Goal: Task Accomplishment & Management: Manage account settings

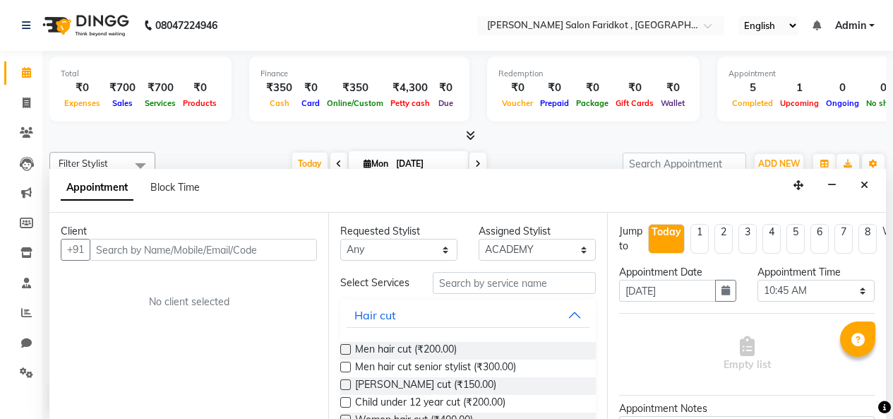
select select "89926"
select select "645"
select select "tentative"
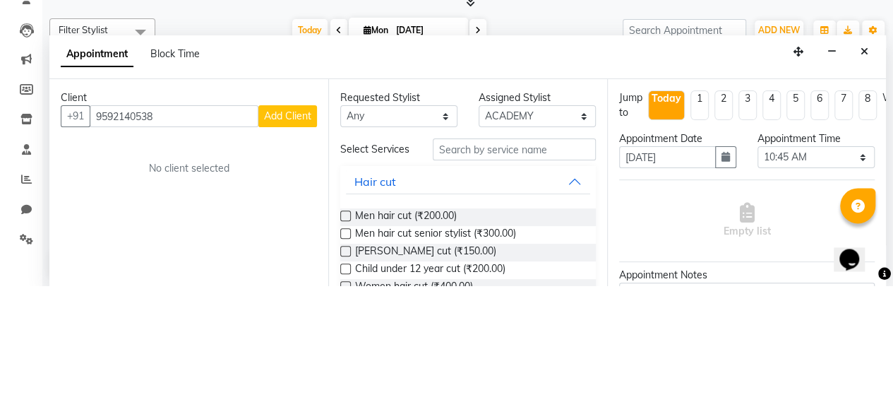
type input "9592140538"
click at [289, 253] on span "Add Client" at bounding box center [287, 249] width 47 height 13
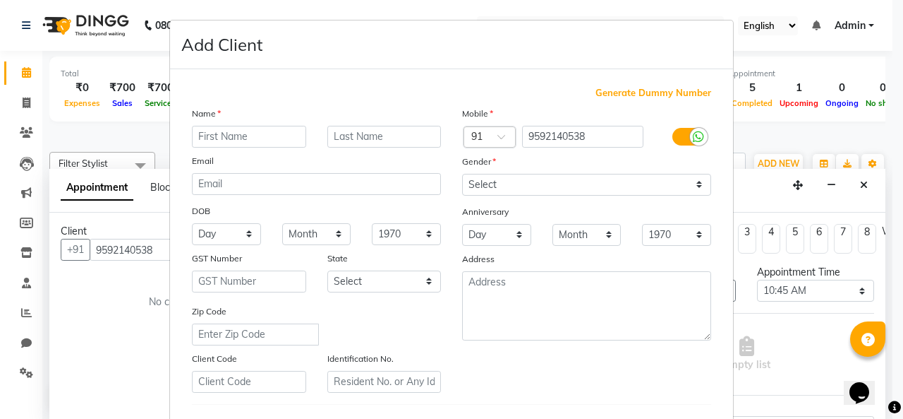
click at [261, 138] on input "text" at bounding box center [249, 137] width 114 height 22
type input "sachdev"
click at [392, 137] on input "text" at bounding box center [384, 137] width 114 height 22
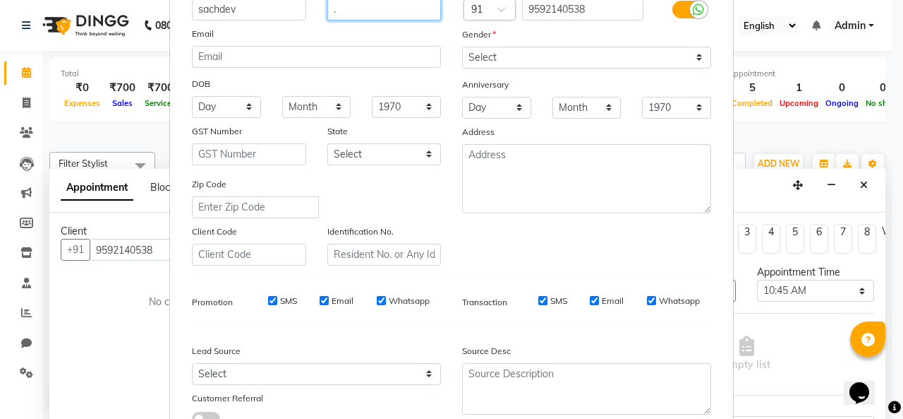
scroll to position [104, 0]
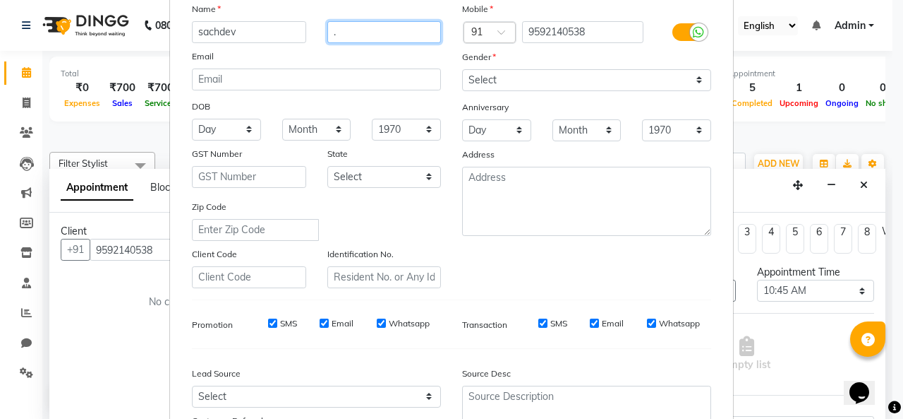
type input "."
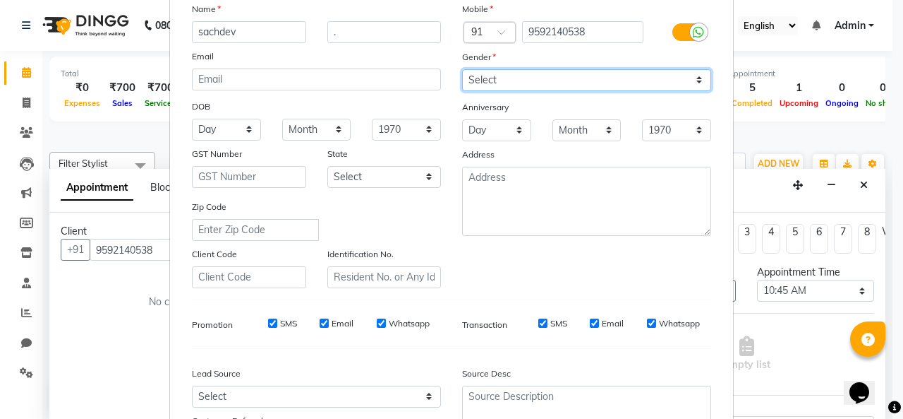
click at [658, 79] on select "Select [DEMOGRAPHIC_DATA] [DEMOGRAPHIC_DATA] Other Prefer Not To Say" at bounding box center [586, 80] width 249 height 22
select select "[DEMOGRAPHIC_DATA]"
click at [462, 69] on select "Select [DEMOGRAPHIC_DATA] [DEMOGRAPHIC_DATA] Other Prefer Not To Say" at bounding box center [586, 80] width 249 height 22
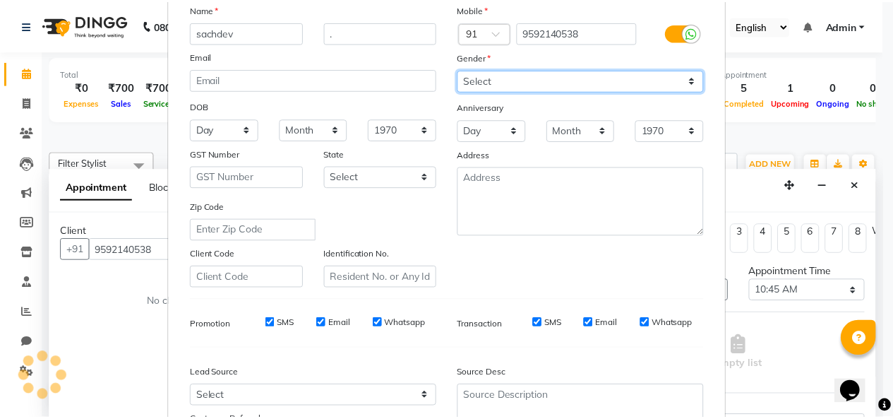
scroll to position [230, 0]
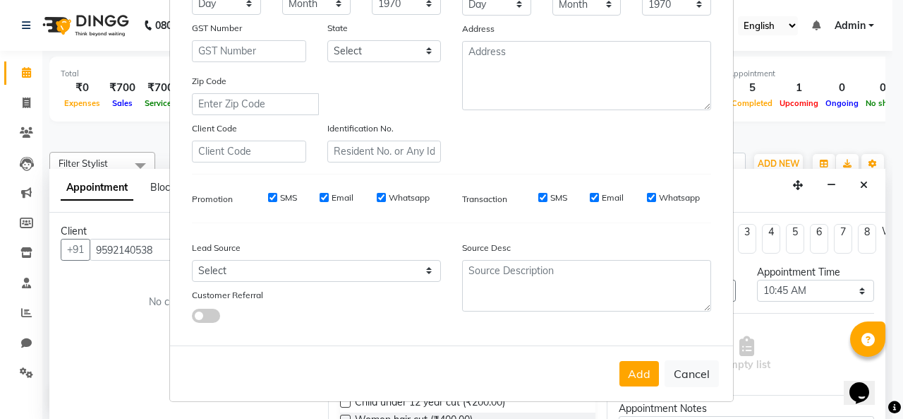
click at [646, 373] on button "Add" at bounding box center [640, 373] width 40 height 25
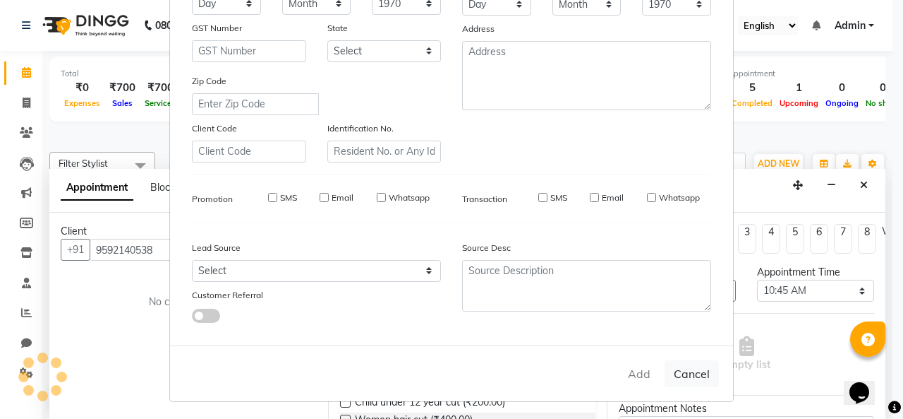
select select
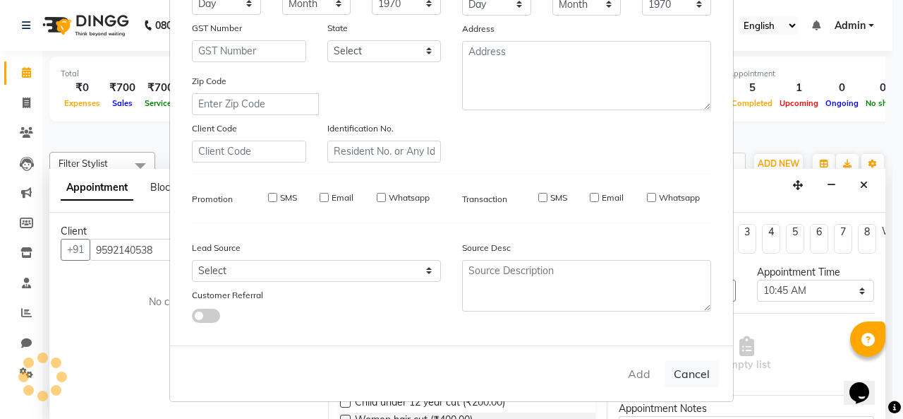
select select
checkbox input "false"
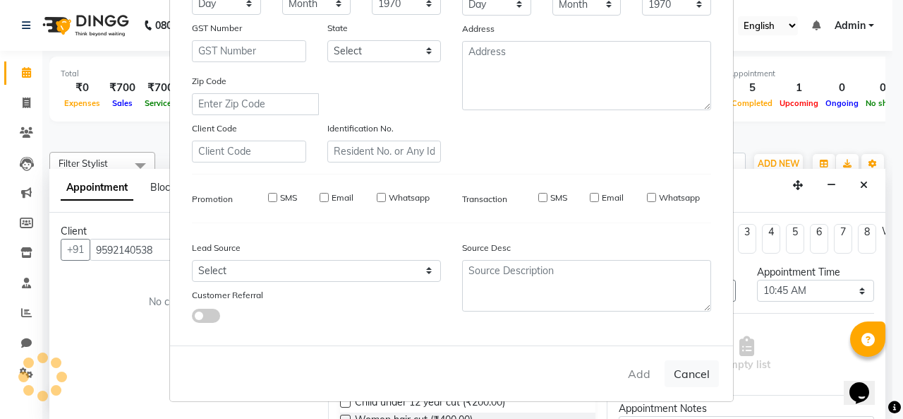
checkbox input "false"
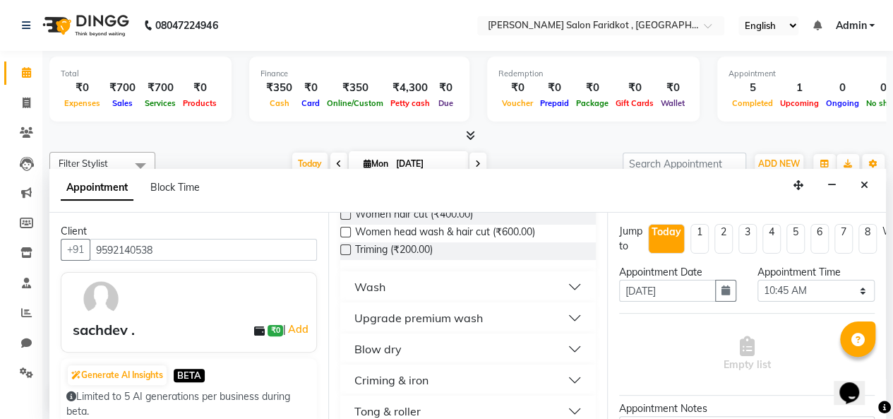
scroll to position [0, 0]
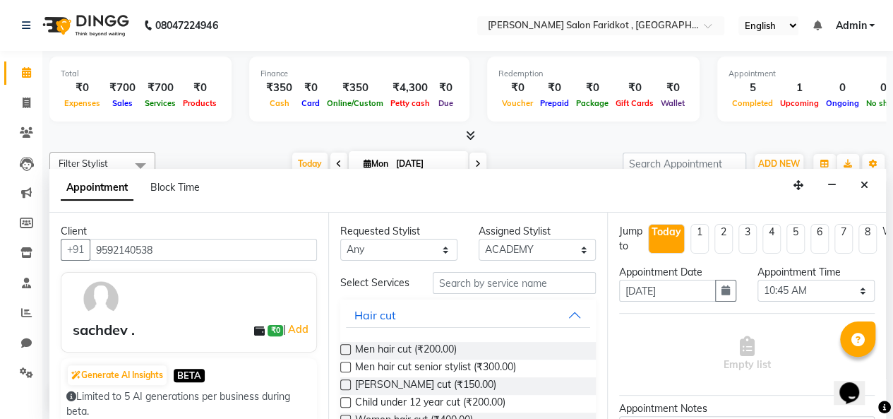
click at [517, 354] on div "Men hair cut (₹200.00)" at bounding box center [468, 351] width 256 height 18
click at [346, 354] on label at bounding box center [345, 349] width 11 height 11
click at [346, 355] on input "checkbox" at bounding box center [344, 350] width 9 height 9
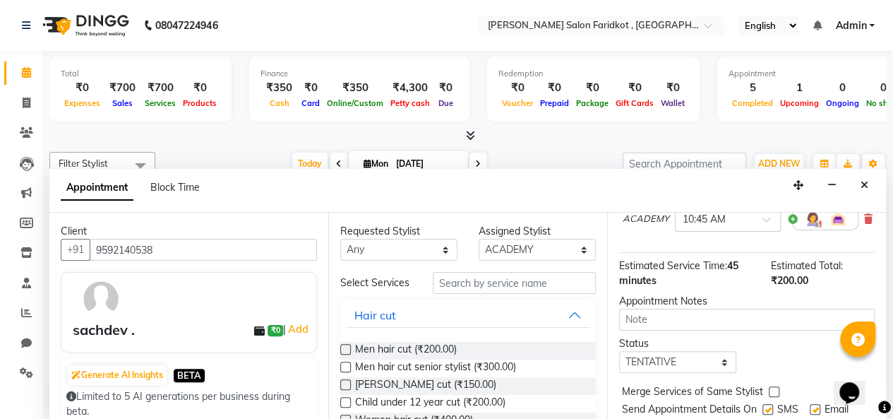
scroll to position [140, 0]
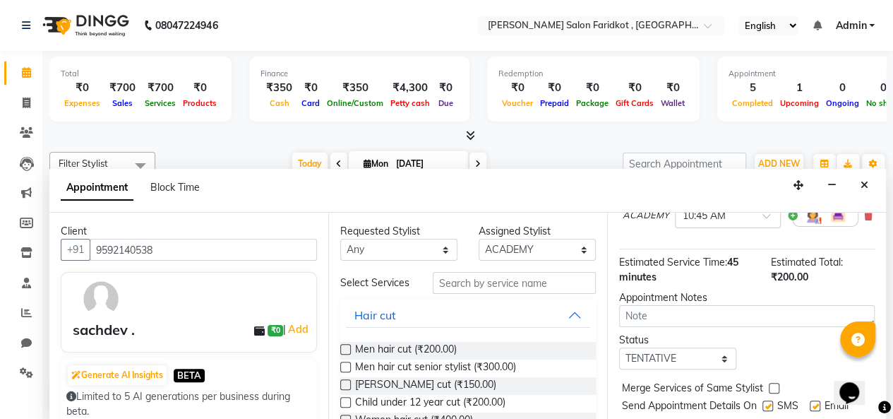
click at [343, 354] on label at bounding box center [345, 349] width 11 height 11
click at [343, 355] on input "checkbox" at bounding box center [344, 350] width 9 height 9
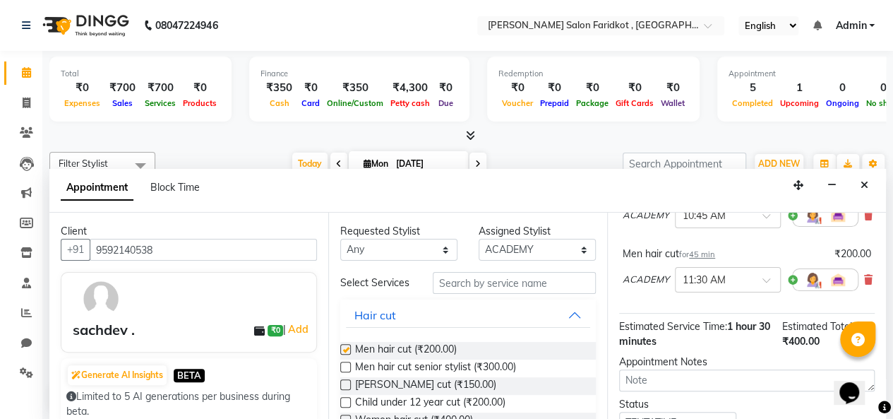
checkbox input "false"
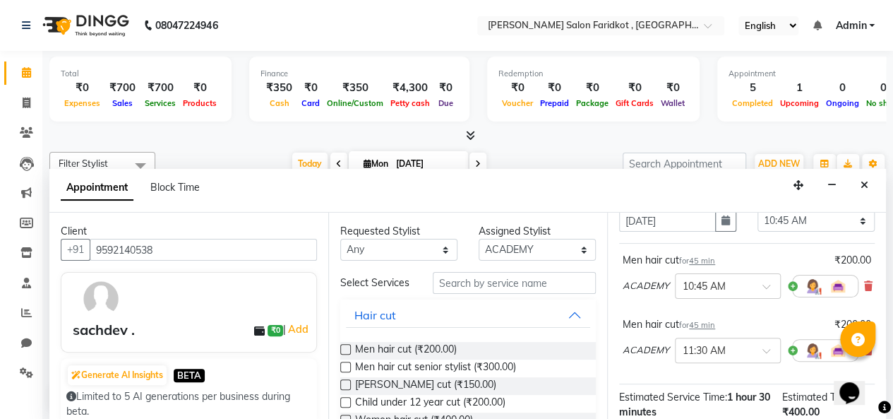
scroll to position [68, 0]
click at [865, 284] on icon at bounding box center [868, 287] width 8 height 10
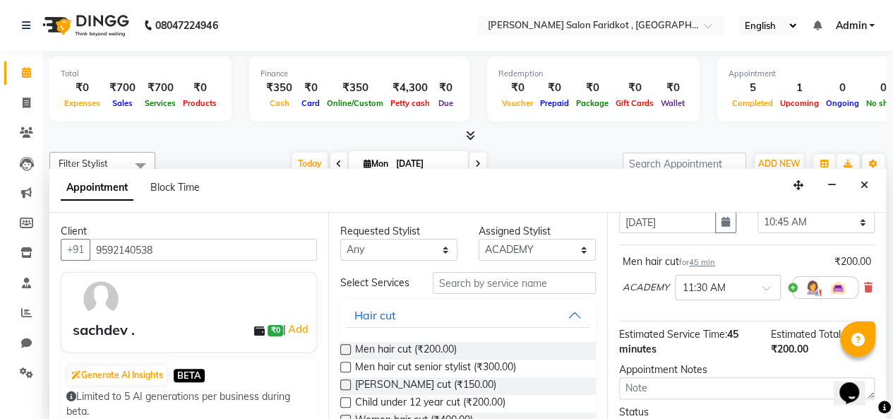
scroll to position [188, 0]
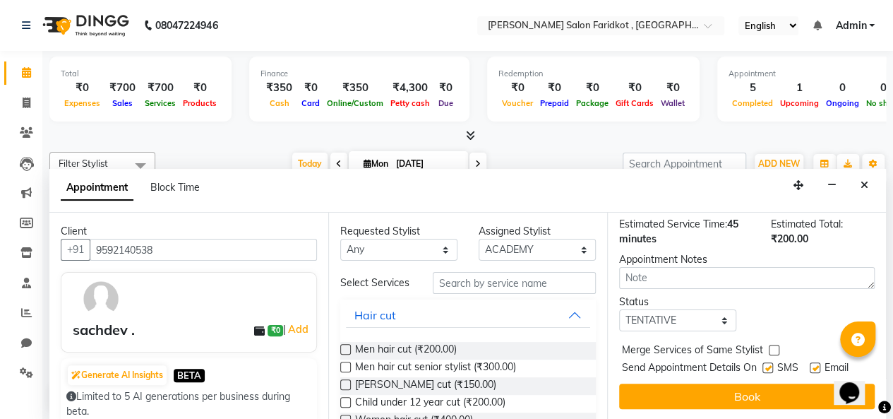
click at [775, 387] on button "Book" at bounding box center [747, 395] width 256 height 25
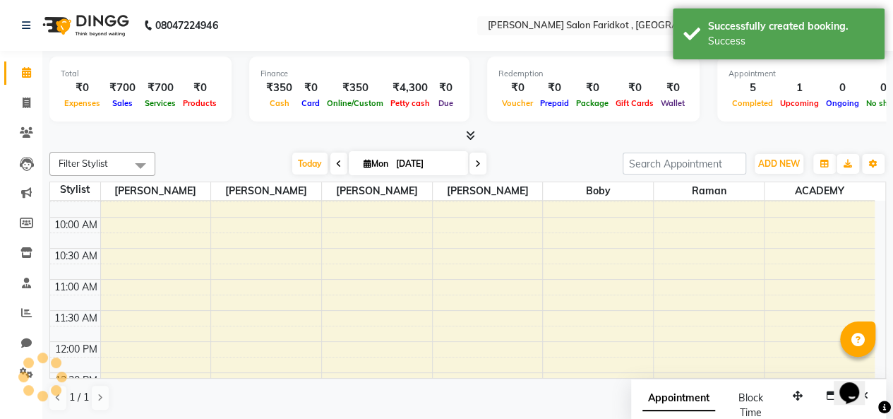
scroll to position [0, 0]
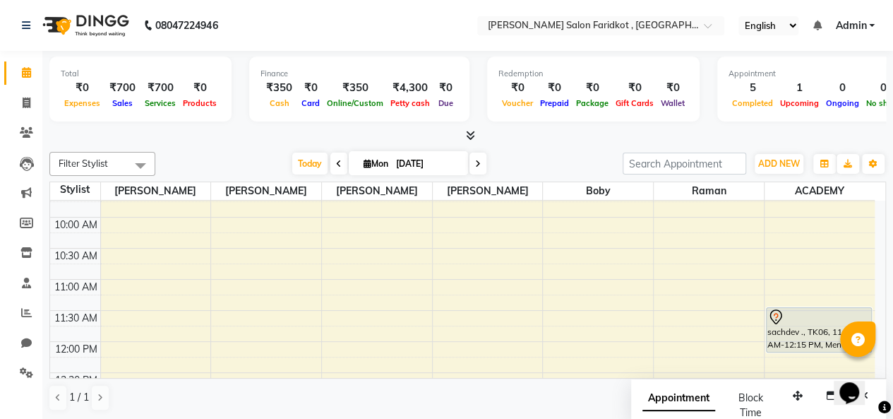
click at [819, 337] on div "sachdev ., TK06, 11:30 AM-12:15 PM, Men hair cut" at bounding box center [819, 330] width 104 height 44
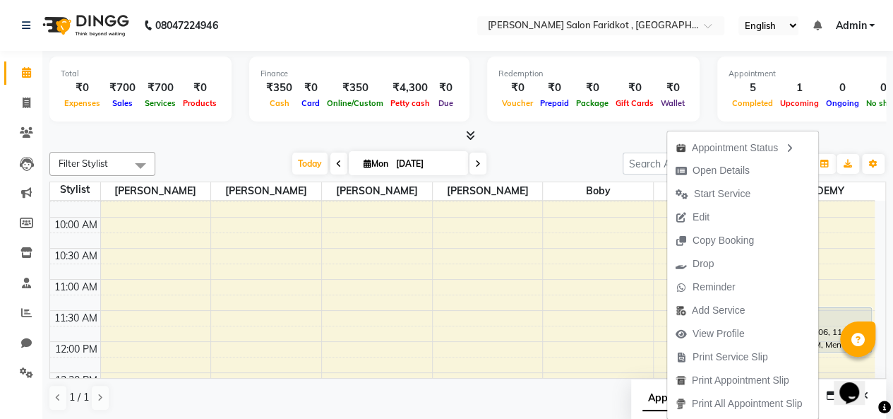
click at [730, 192] on span "Start Service" at bounding box center [722, 193] width 56 height 15
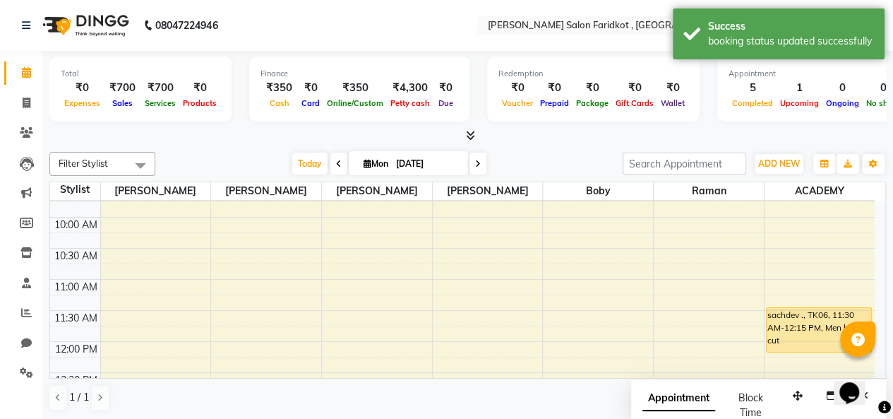
click at [820, 313] on div "sachdev ., TK06, 11:30 AM-12:15 PM, Men hair cut" at bounding box center [819, 330] width 104 height 44
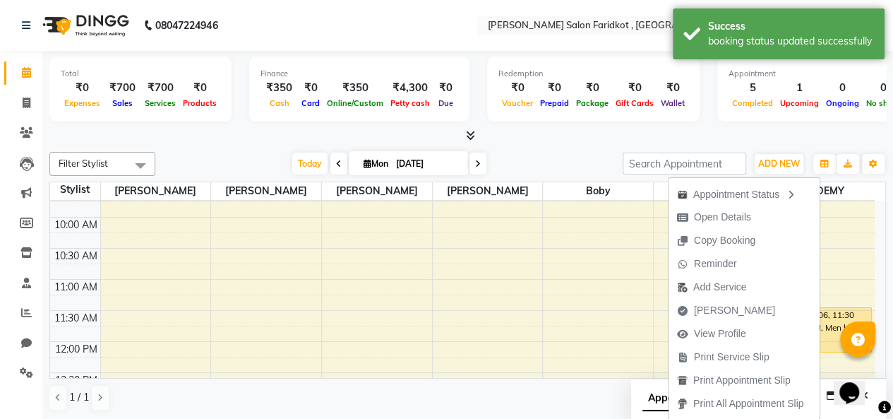
click at [737, 303] on span "[PERSON_NAME]" at bounding box center [725, 310] width 115 height 23
select select "service"
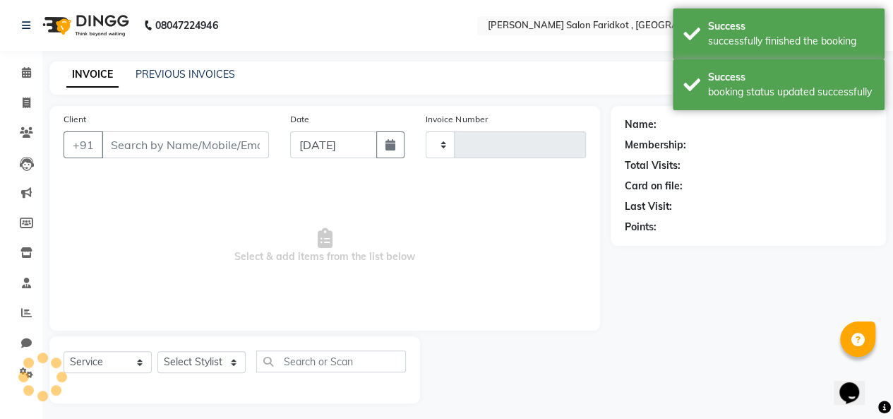
type input "0088"
select select "8789"
type input "9592140538"
select select "89926"
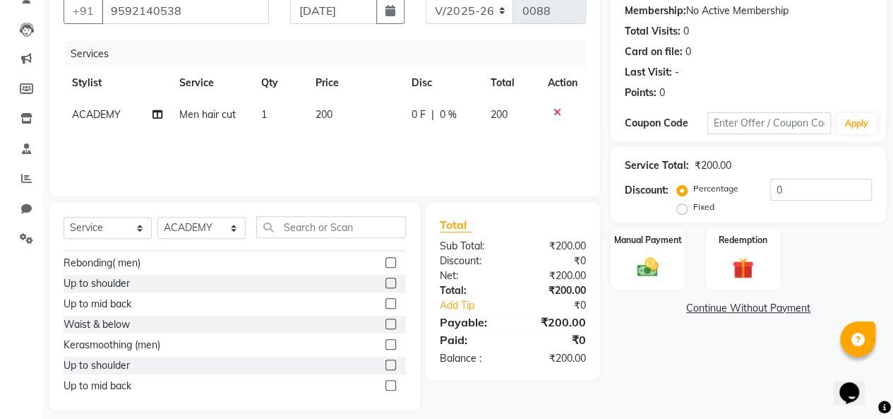
scroll to position [146, 0]
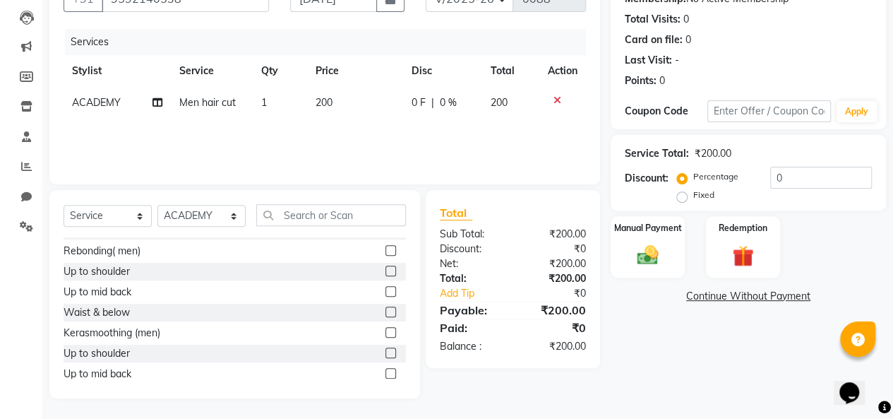
click at [655, 255] on img at bounding box center [647, 255] width 35 height 25
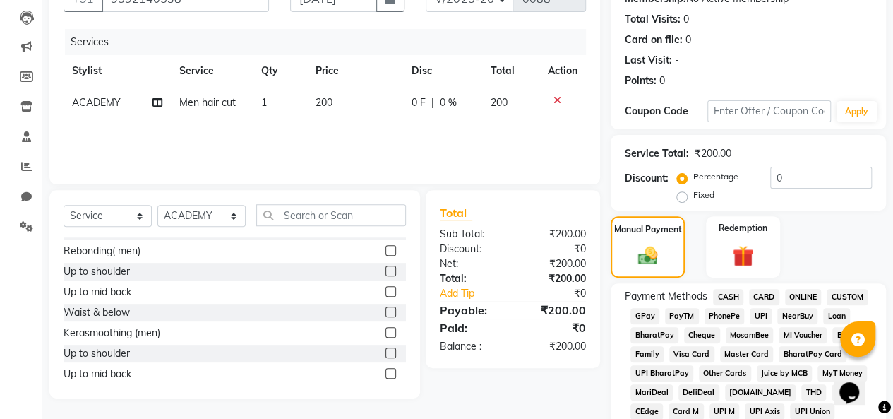
click at [733, 296] on span "CASH" at bounding box center [728, 297] width 30 height 16
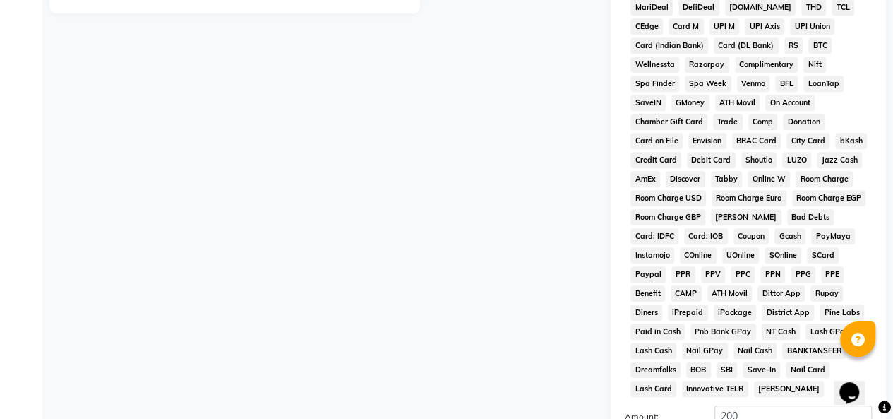
scroll to position [699, 0]
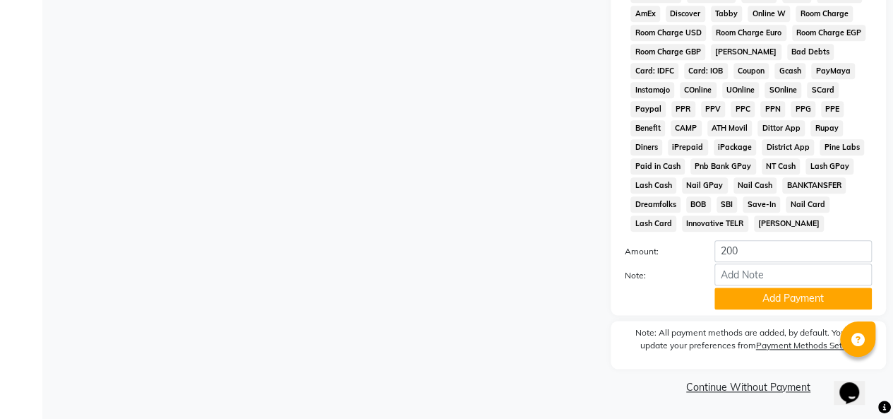
click at [812, 302] on button "Add Payment" at bounding box center [792, 298] width 157 height 22
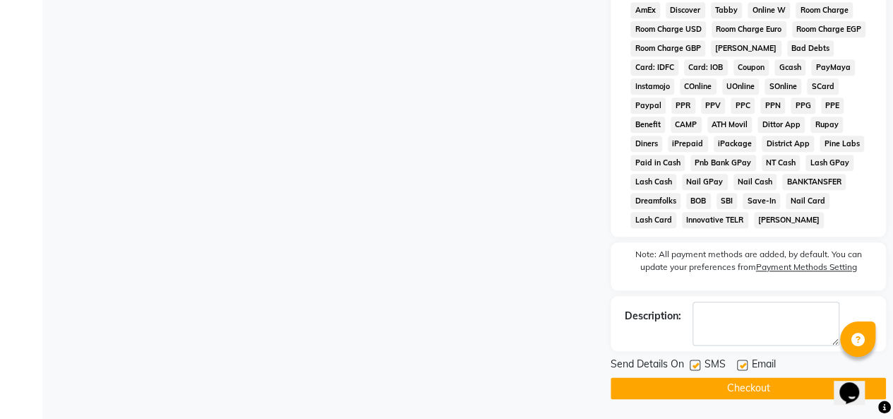
click at [783, 396] on button "Checkout" at bounding box center [748, 388] width 275 height 22
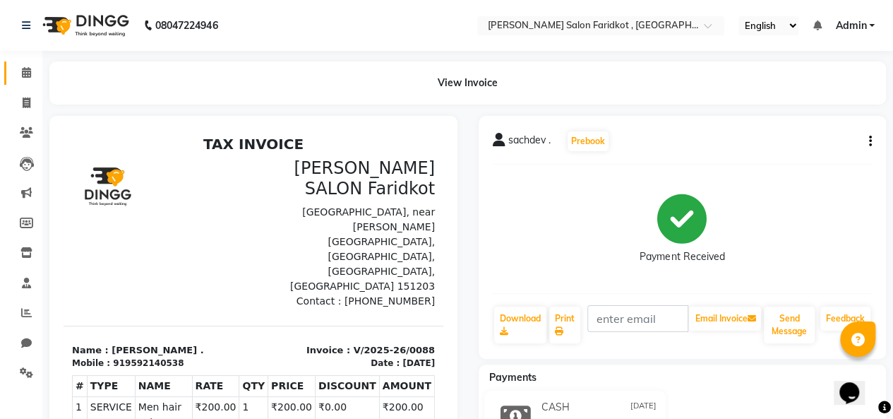
click at [27, 71] on icon at bounding box center [26, 72] width 9 height 11
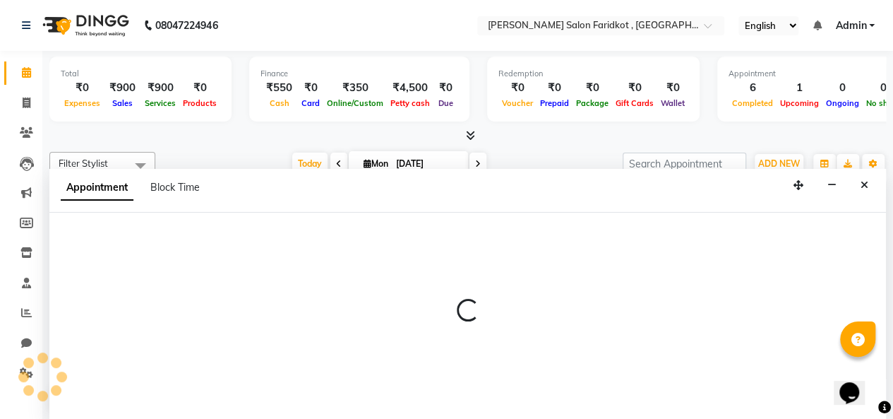
select select "89536"
select select "585"
select select "tentative"
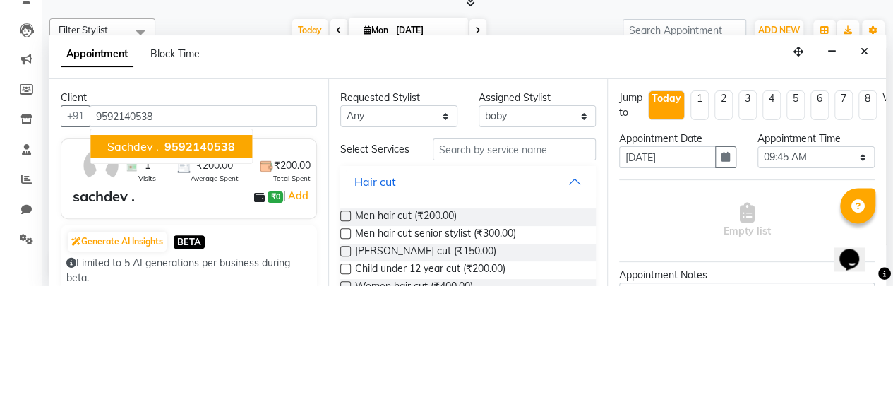
click at [126, 279] on span "sachdev ." at bounding box center [133, 279] width 52 height 14
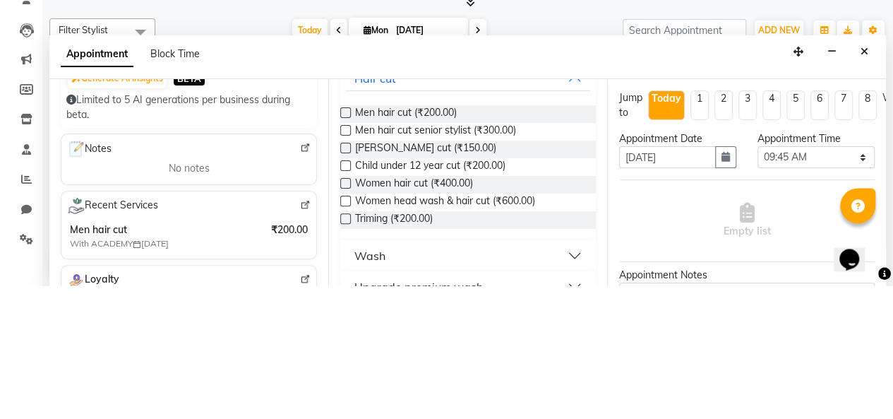
scroll to position [104, 0]
type input "9592140538"
click at [346, 268] on label at bounding box center [345, 263] width 11 height 11
click at [346, 268] on input "checkbox" at bounding box center [344, 264] width 9 height 9
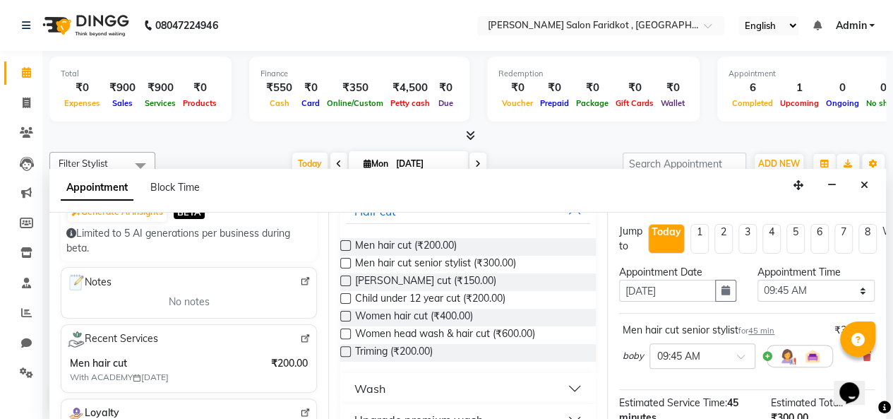
checkbox input "false"
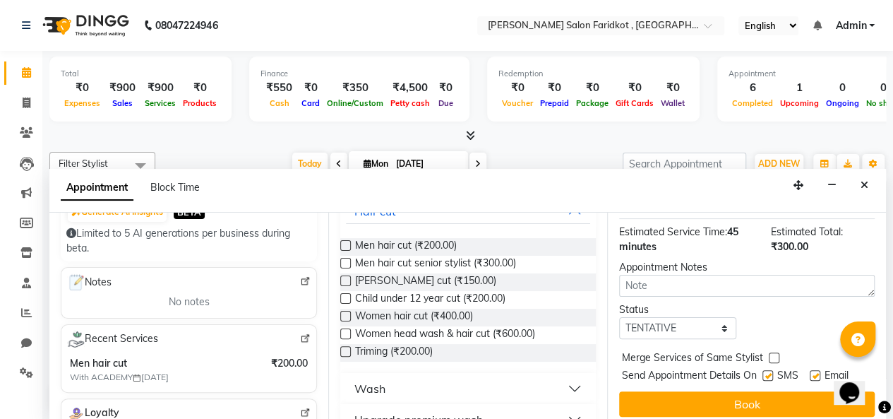
scroll to position [188, 0]
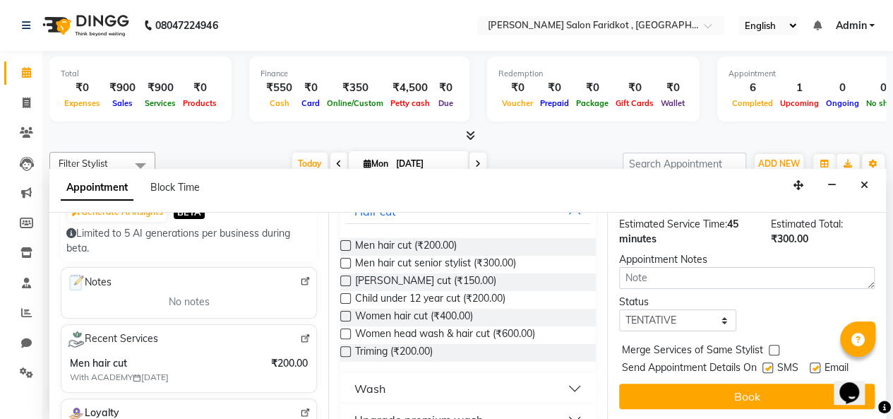
click at [764, 390] on button "Book" at bounding box center [747, 395] width 256 height 25
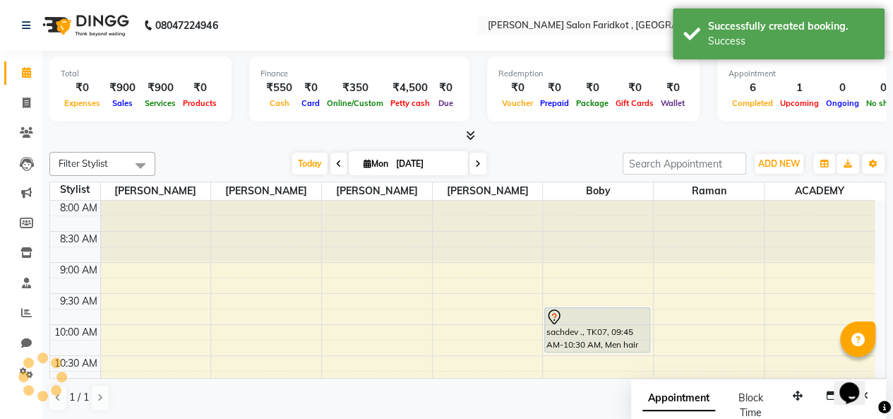
scroll to position [0, 0]
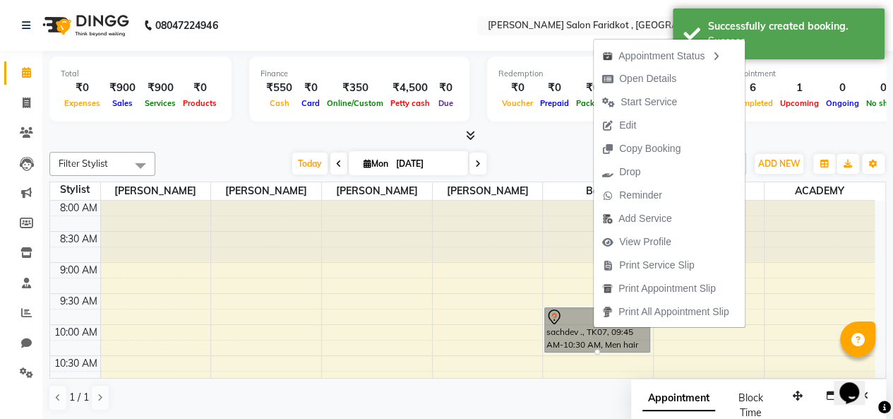
click at [646, 104] on span "Start Service" at bounding box center [648, 102] width 56 height 15
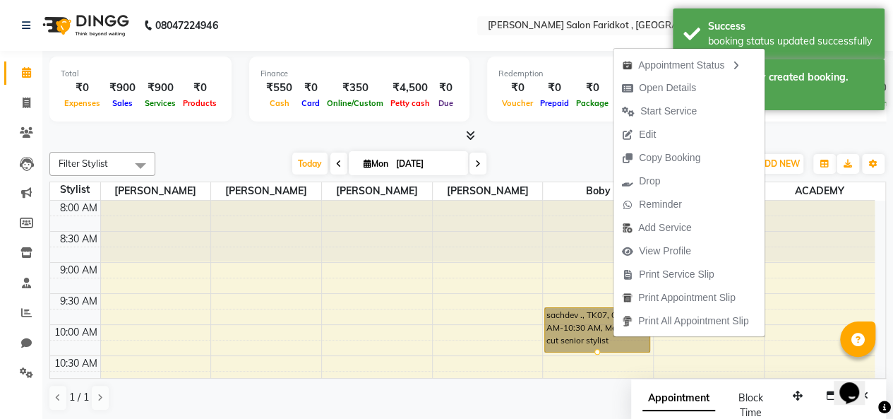
click at [675, 110] on span "Start Service" at bounding box center [668, 111] width 56 height 15
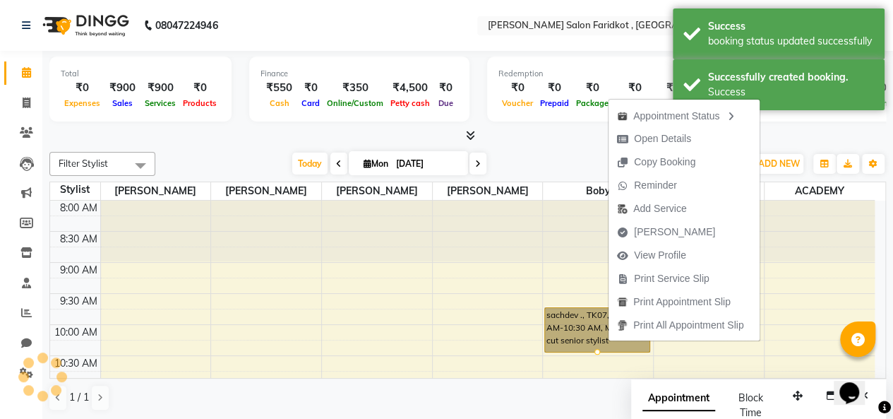
click at [675, 234] on span "[PERSON_NAME]" at bounding box center [674, 231] width 81 height 15
select select "service"
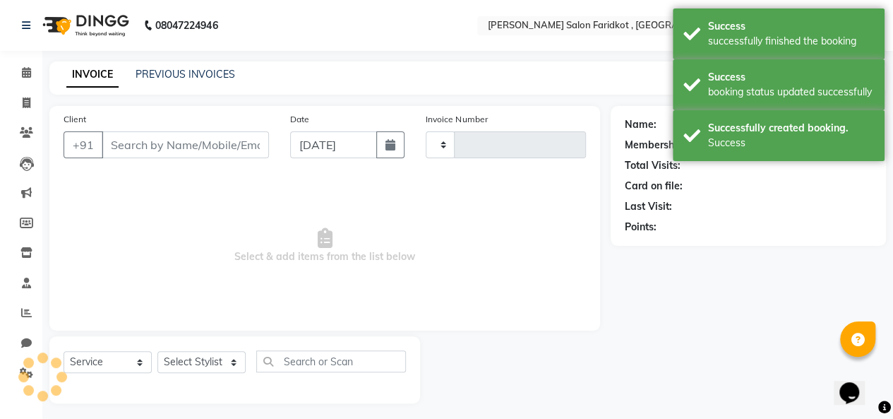
type input "0089"
select select "8789"
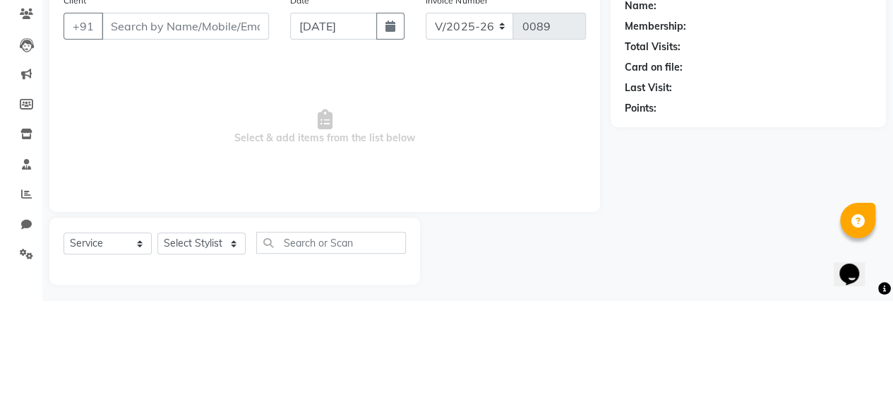
type input "9592140538"
select select "89536"
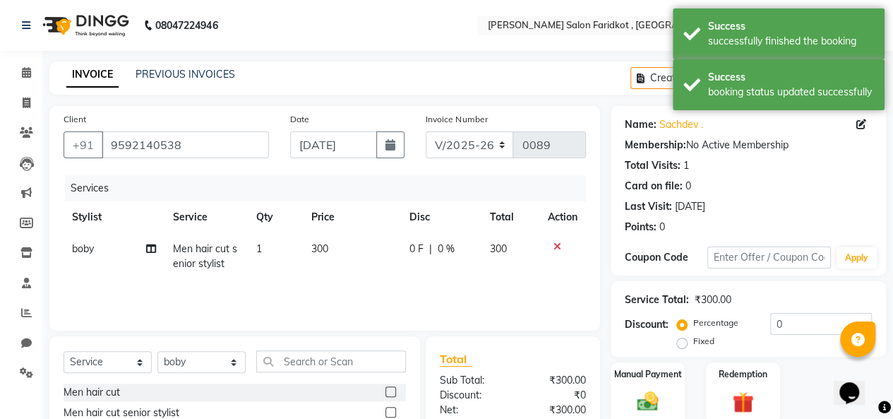
scroll to position [146, 0]
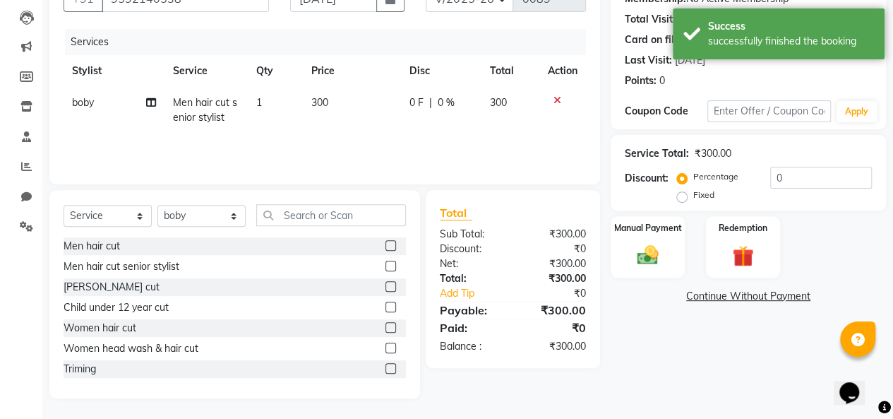
click at [666, 260] on div "Manual Payment" at bounding box center [648, 246] width 74 height 61
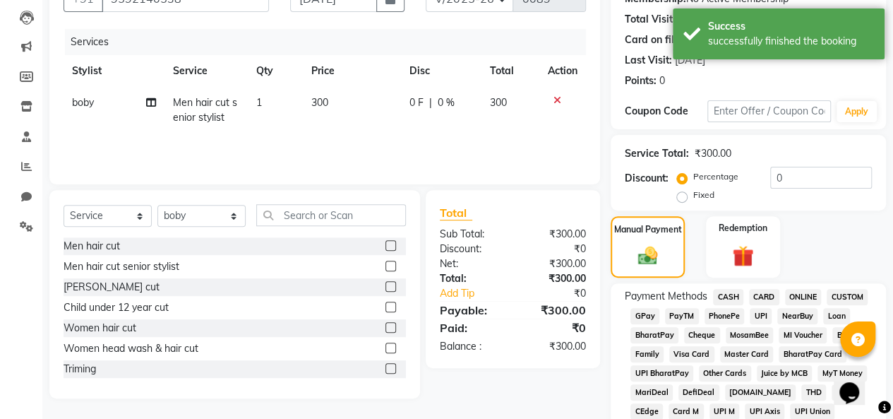
click at [687, 316] on span "PayTM" at bounding box center [682, 316] width 34 height 16
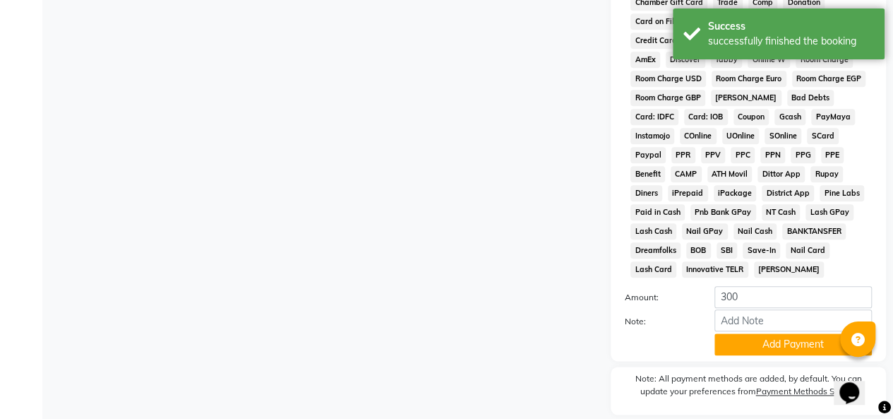
scroll to position [699, 0]
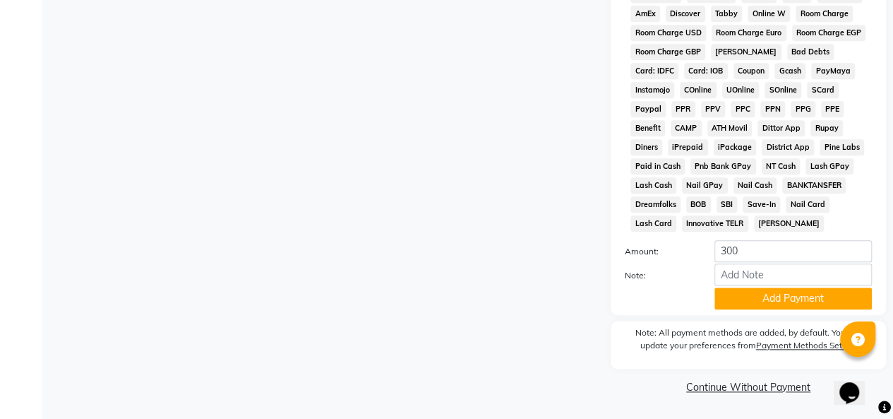
click at [796, 299] on button "Add Payment" at bounding box center [792, 298] width 157 height 22
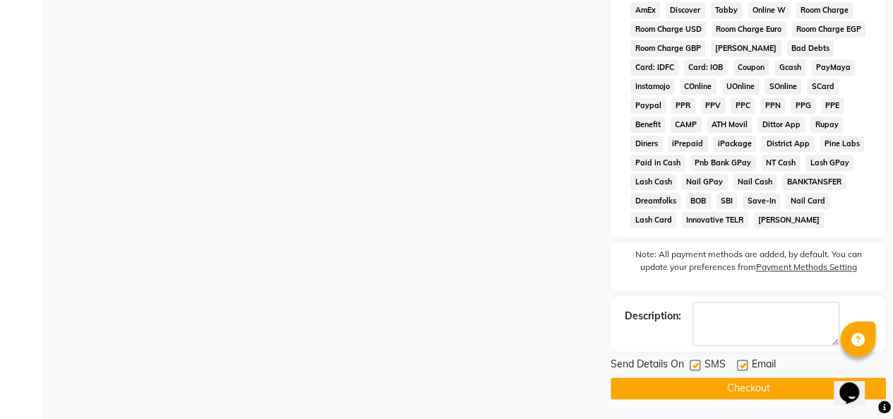
click at [776, 395] on button "Checkout" at bounding box center [748, 388] width 275 height 22
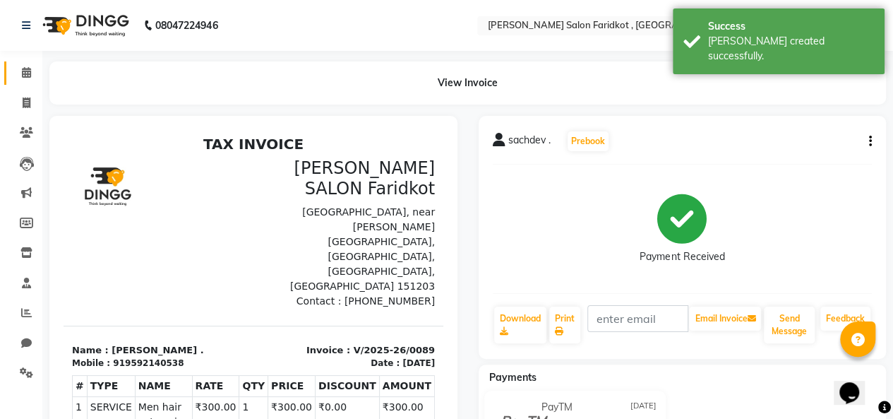
click at [35, 75] on span at bounding box center [26, 73] width 25 height 16
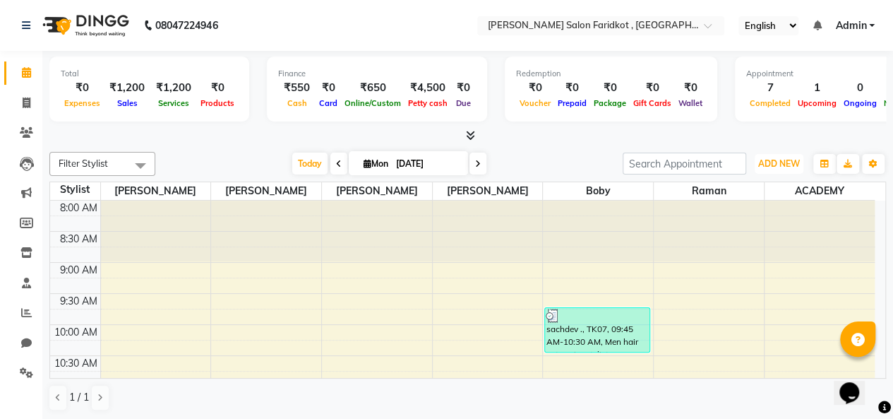
click at [785, 163] on span "ADD NEW" at bounding box center [779, 163] width 42 height 11
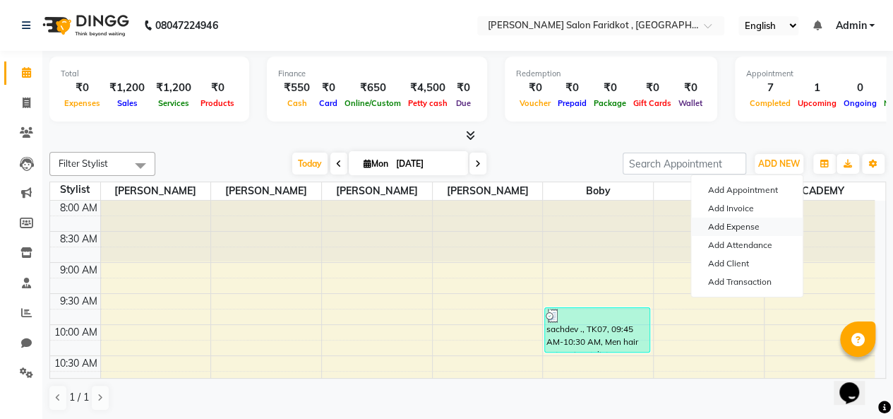
click at [761, 229] on link "Add Expense" at bounding box center [747, 226] width 112 height 18
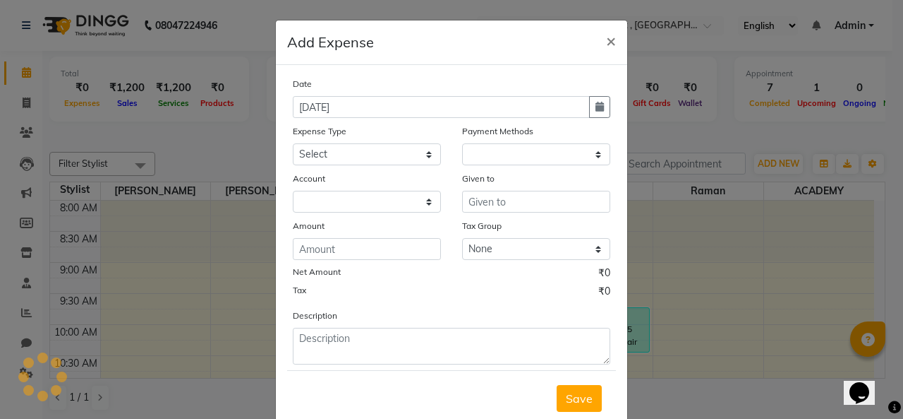
select select "1"
select select "8097"
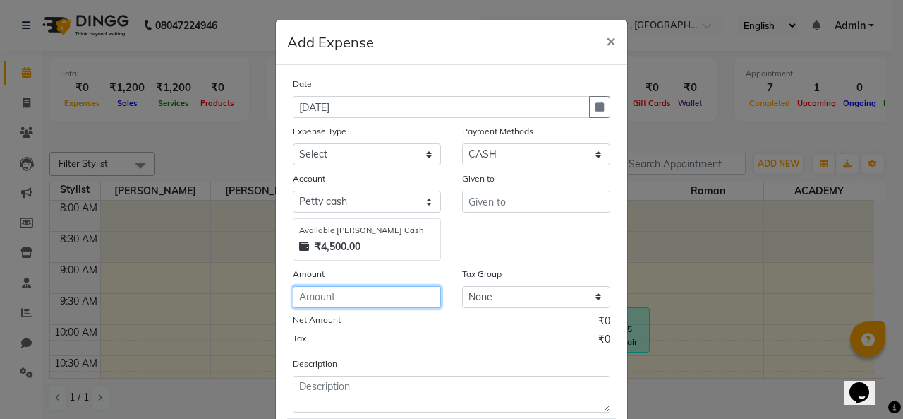
click at [366, 301] on input "number" at bounding box center [367, 297] width 148 height 22
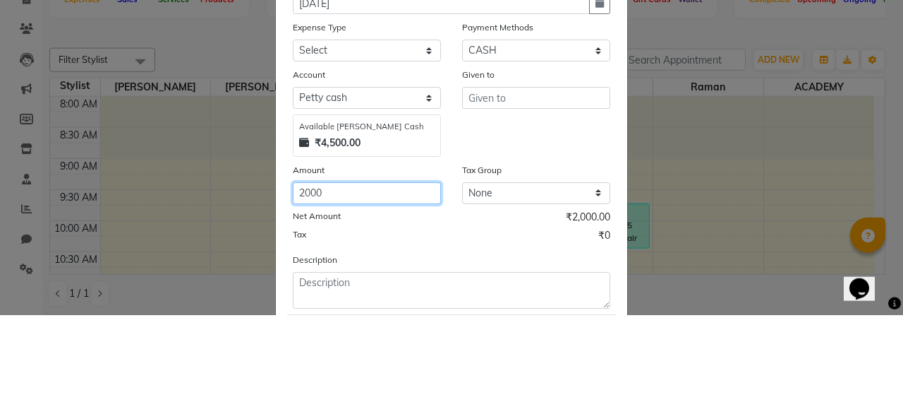
type input "2000"
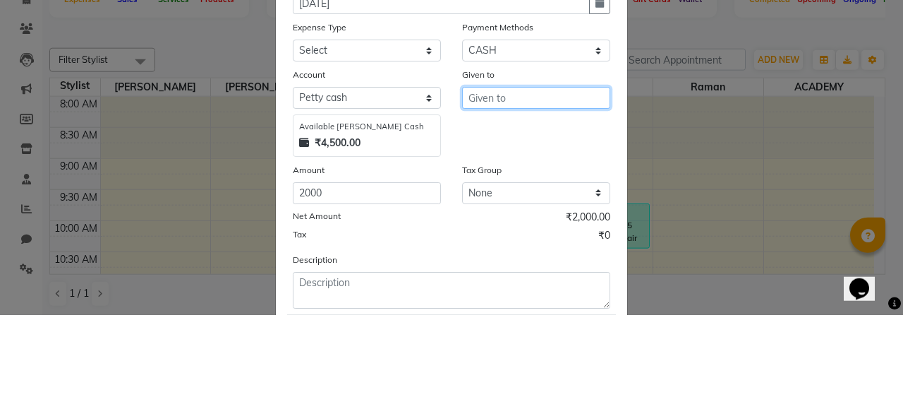
click at [542, 201] on input "text" at bounding box center [536, 202] width 148 height 22
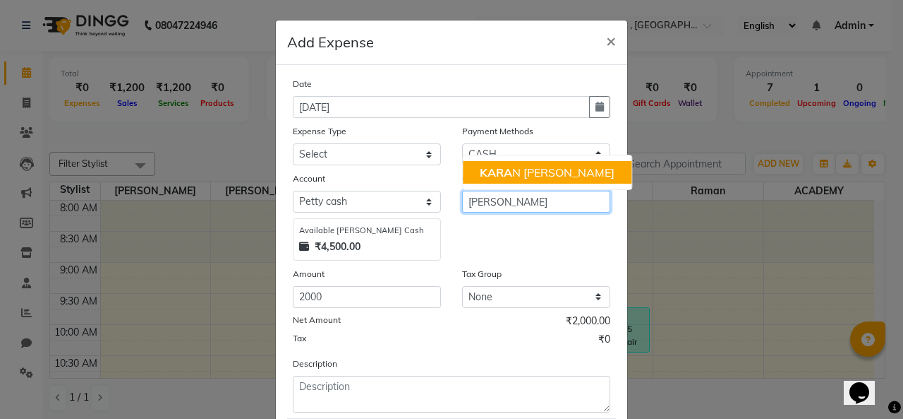
click at [543, 168] on ngb-highlight "[PERSON_NAME]" at bounding box center [547, 172] width 135 height 14
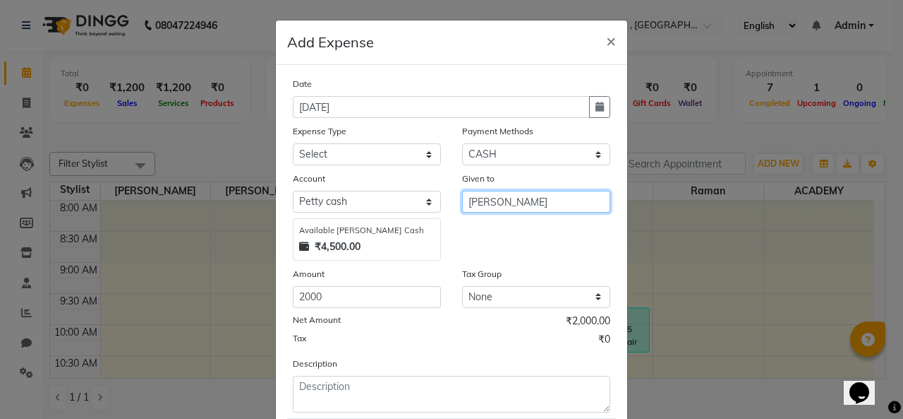
scroll to position [84, 0]
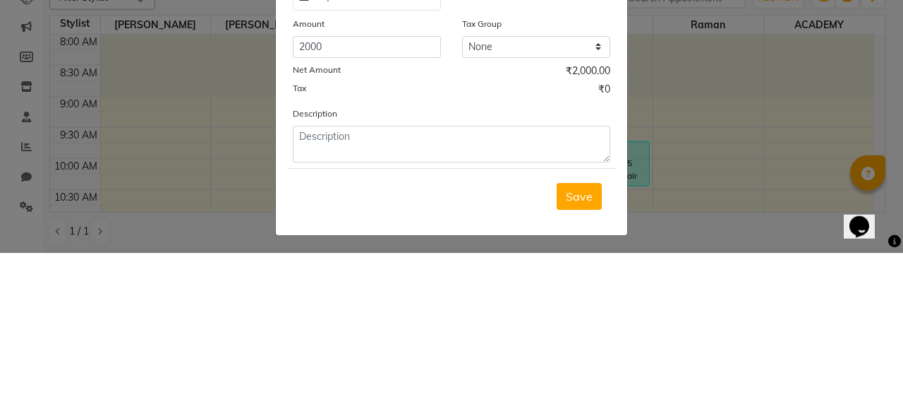
type input "[PERSON_NAME]"
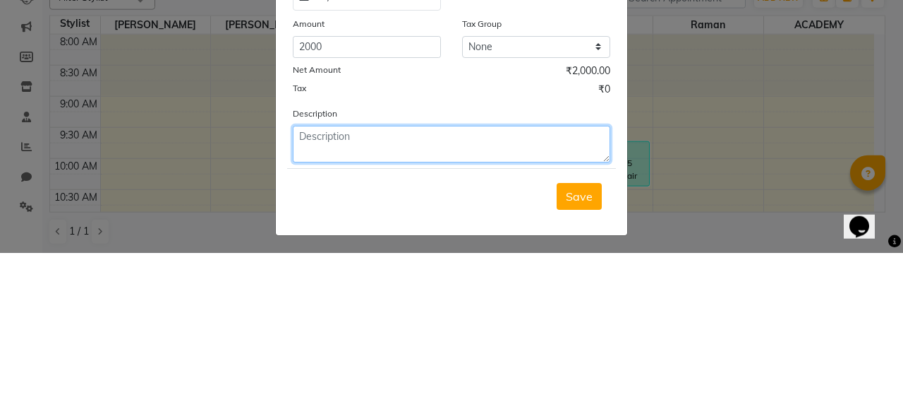
click at [416, 303] on textarea at bounding box center [452, 309] width 318 height 37
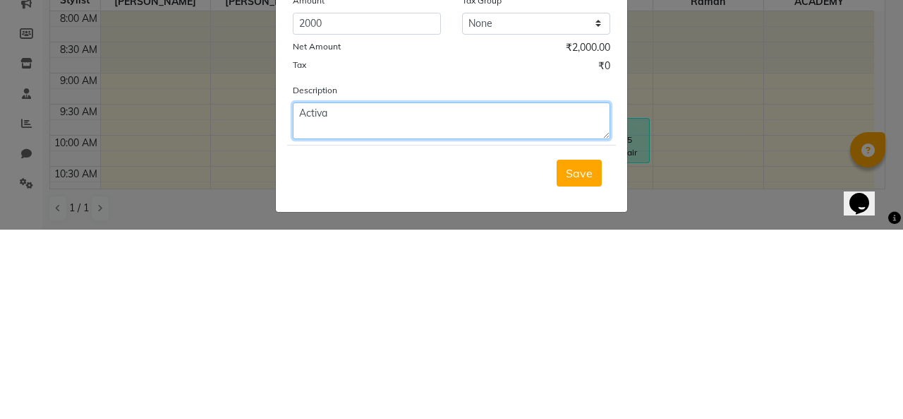
scroll to position [0, 0]
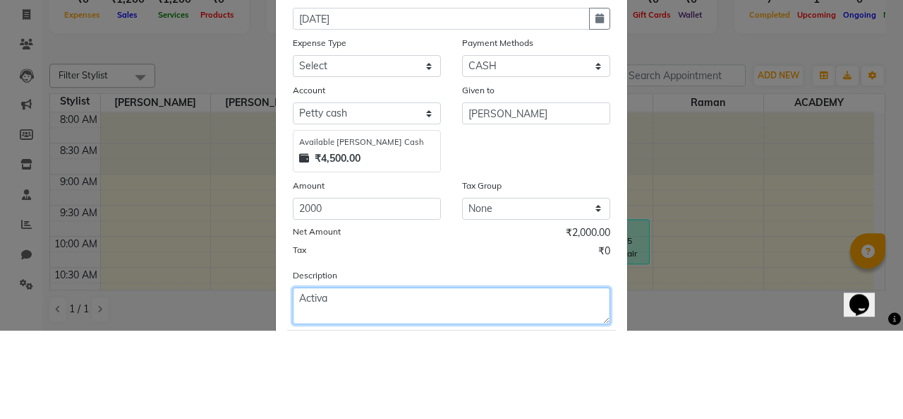
type textarea "Activa"
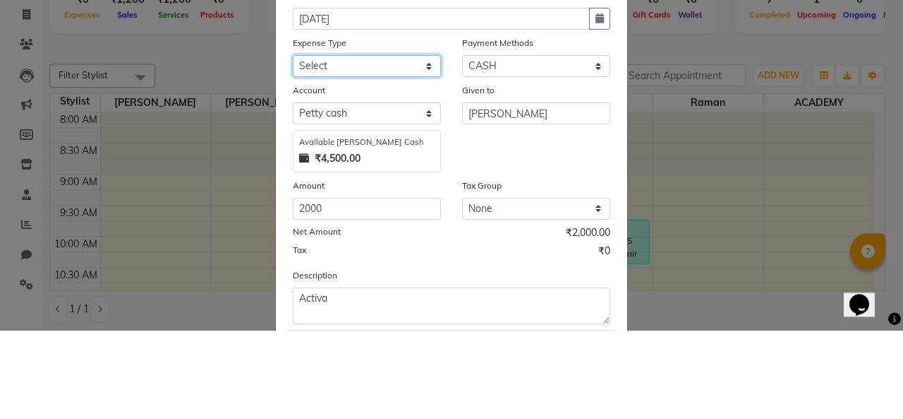
click at [409, 154] on select "Select Advance Salary Bank charges Car maintenance Cash transfer to bank Cash t…" at bounding box center [367, 154] width 148 height 22
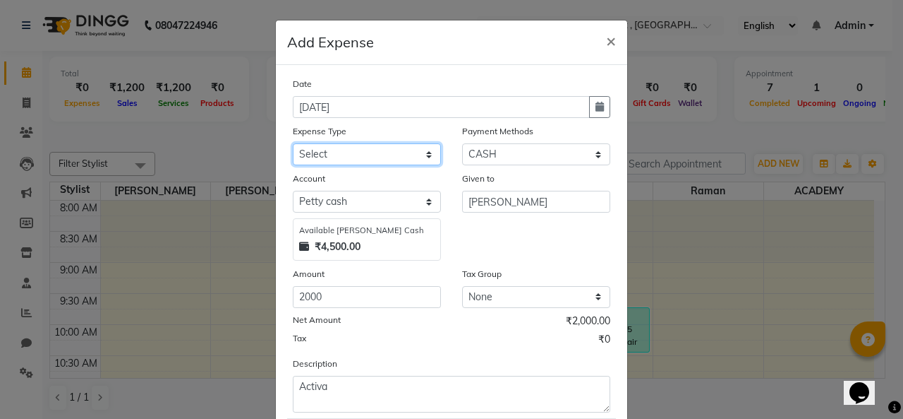
select select "10"
click at [293, 143] on select "Select Advance Salary Bank charges Car maintenance Cash transfer to bank Cash t…" at bounding box center [367, 154] width 148 height 22
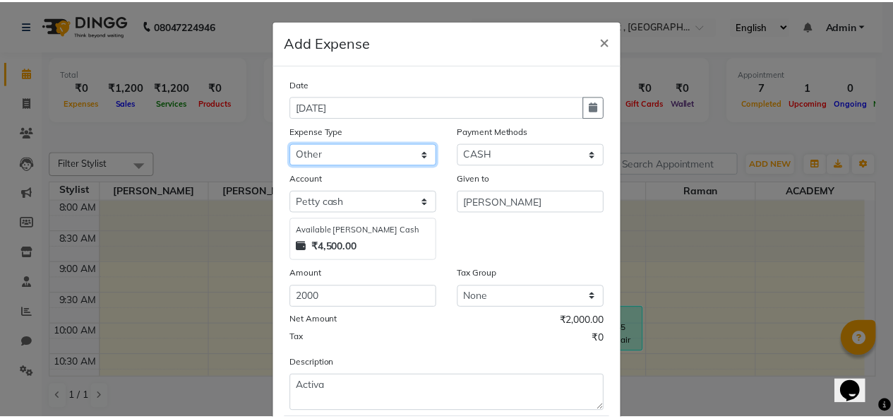
scroll to position [84, 0]
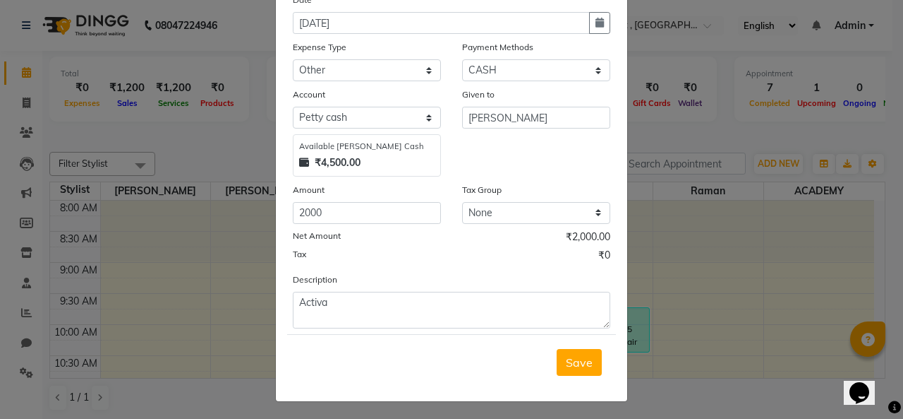
click at [581, 367] on button "Save" at bounding box center [579, 362] width 45 height 27
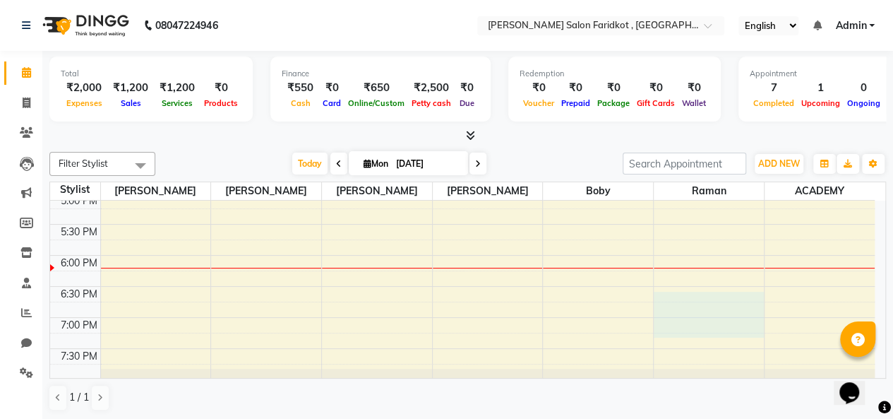
scroll to position [566, 0]
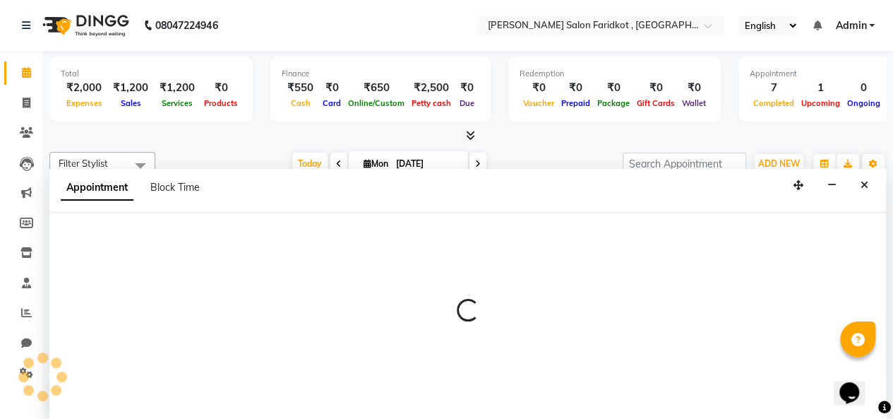
select select "89673"
select select "1125"
select select "tentative"
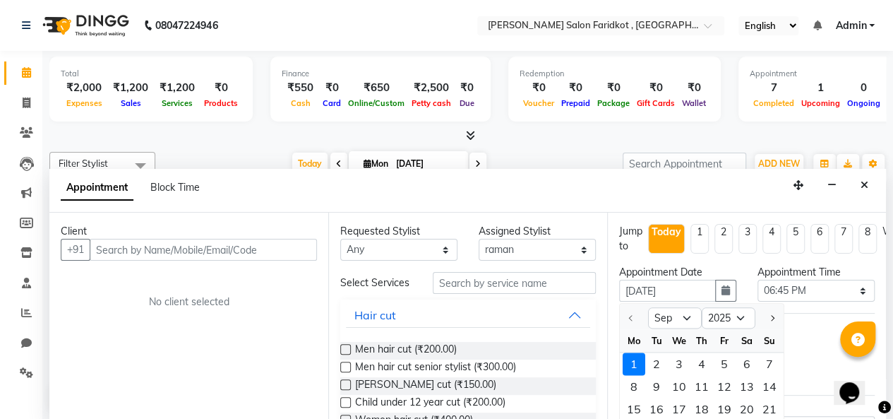
scroll to position [0, 0]
click at [864, 184] on icon "Close" at bounding box center [864, 185] width 8 height 10
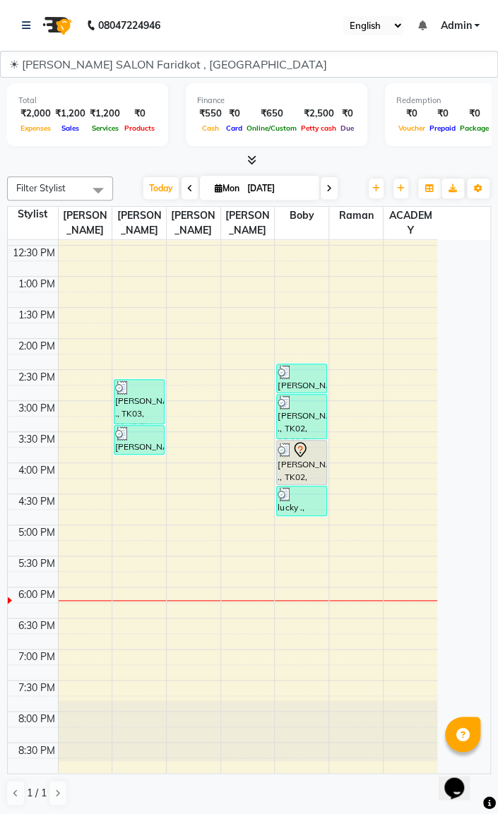
scroll to position [246, 0]
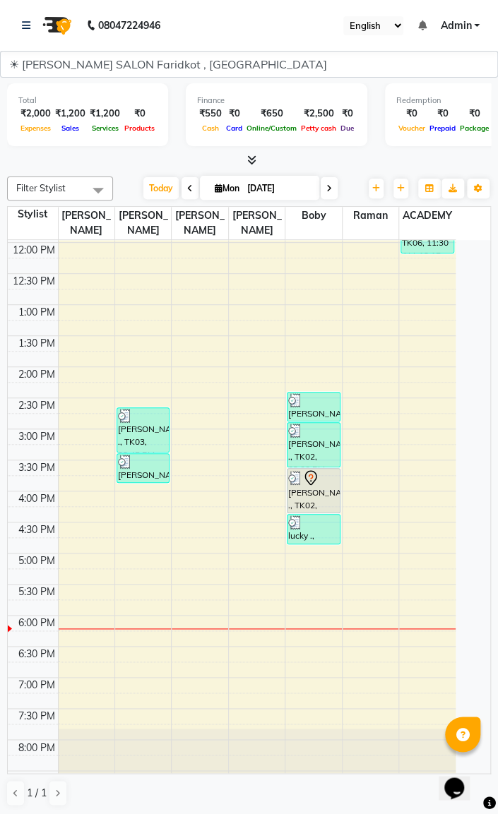
select select "89926"
select select "tentative"
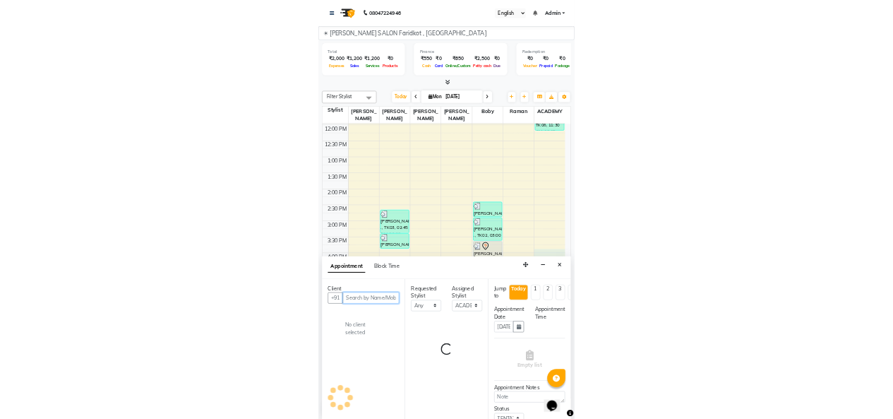
scroll to position [0, 0]
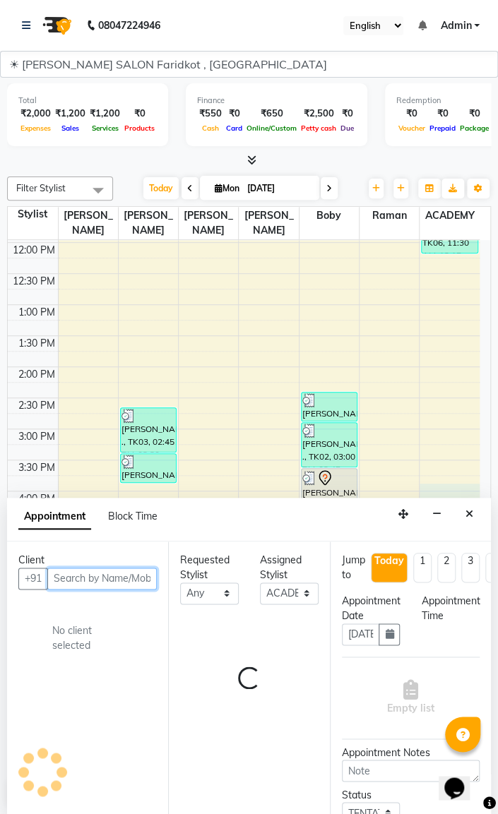
select select "960"
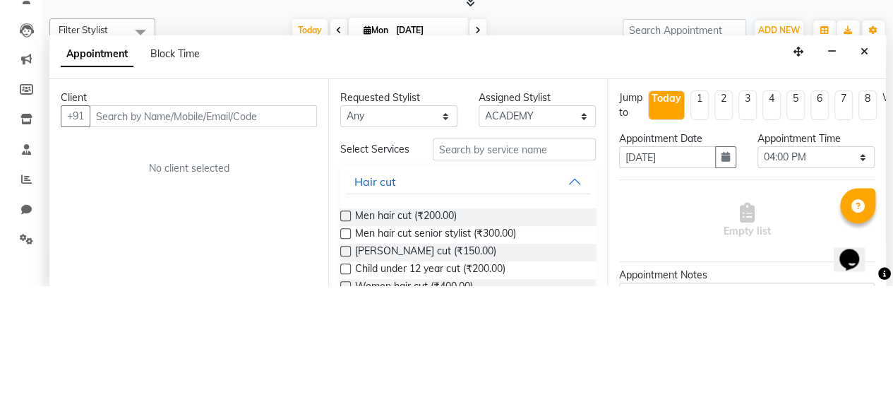
click at [864, 184] on icon "Close" at bounding box center [864, 185] width 8 height 10
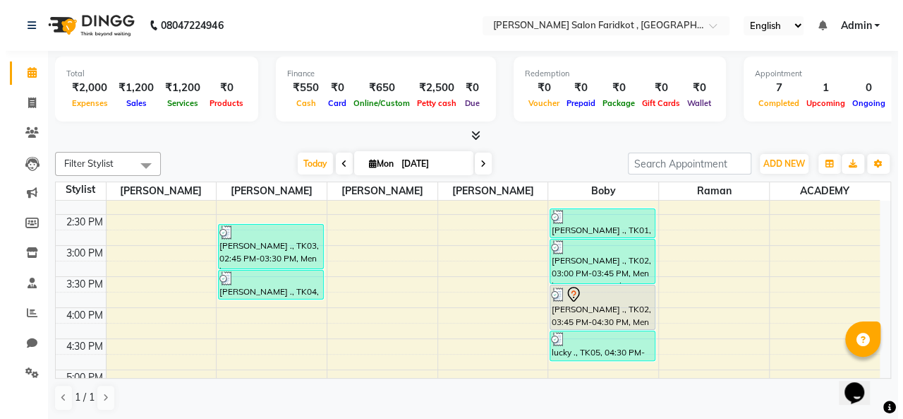
scroll to position [389, 0]
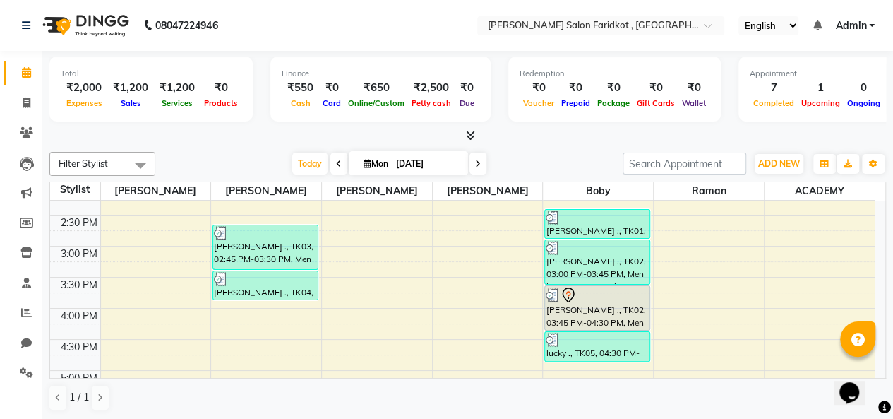
click at [243, 243] on div "[PERSON_NAME] ., TK03, 02:45 PM-03:30 PM, Men hair cut" at bounding box center [265, 247] width 104 height 44
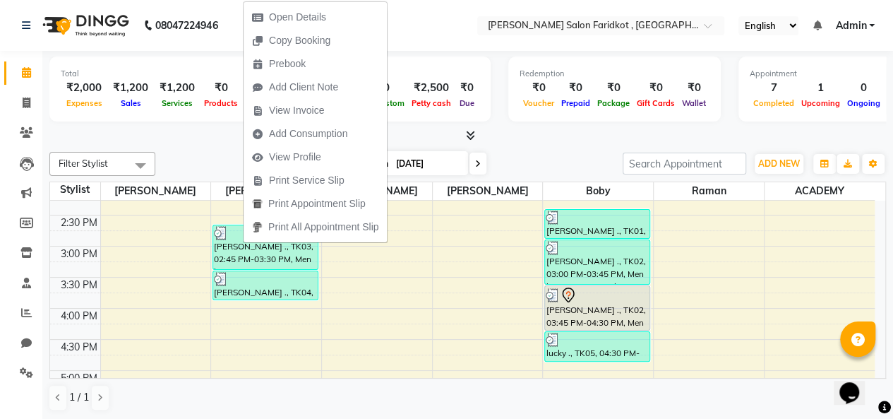
click at [290, 17] on span "Open Details" at bounding box center [297, 17] width 57 height 15
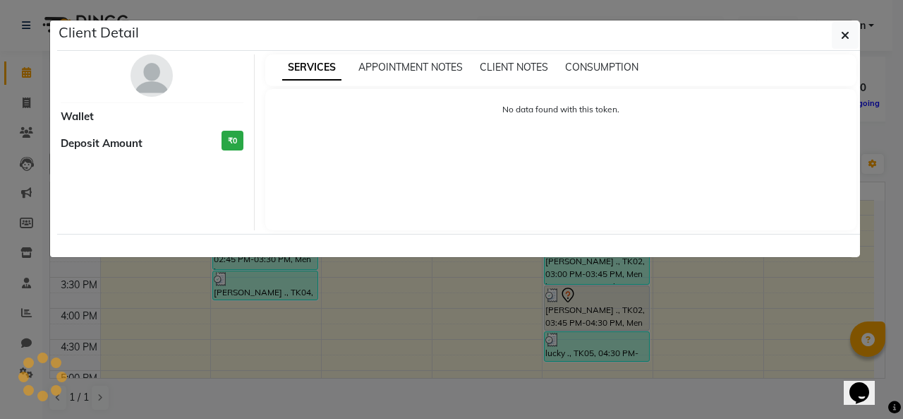
select select "3"
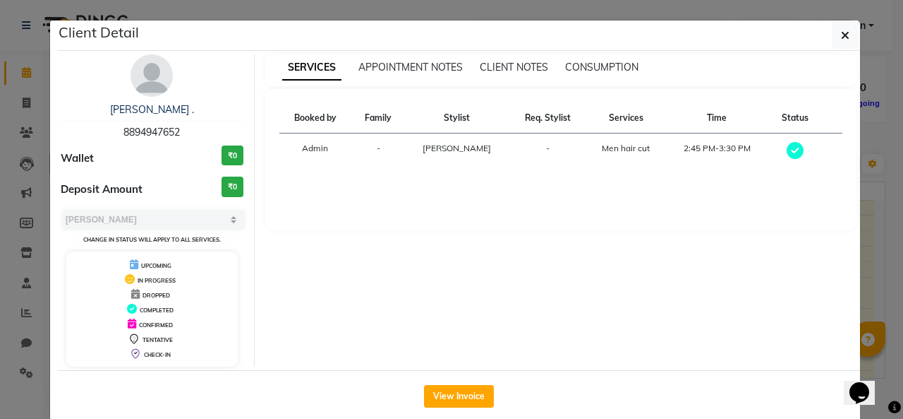
click at [466, 394] on button "View Invoice" at bounding box center [459, 396] width 70 height 23
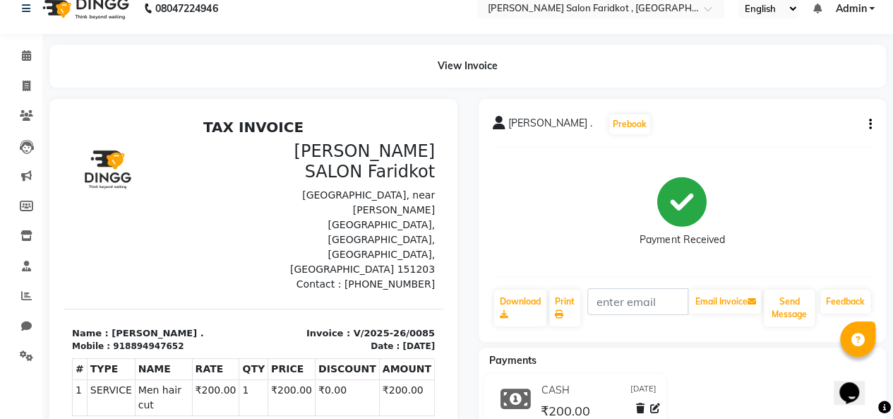
scroll to position [92, 0]
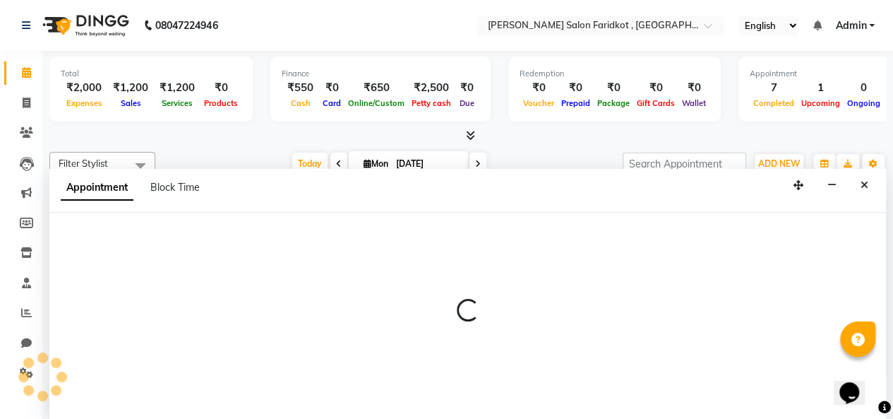
select select "89673"
select select "615"
select select "tentative"
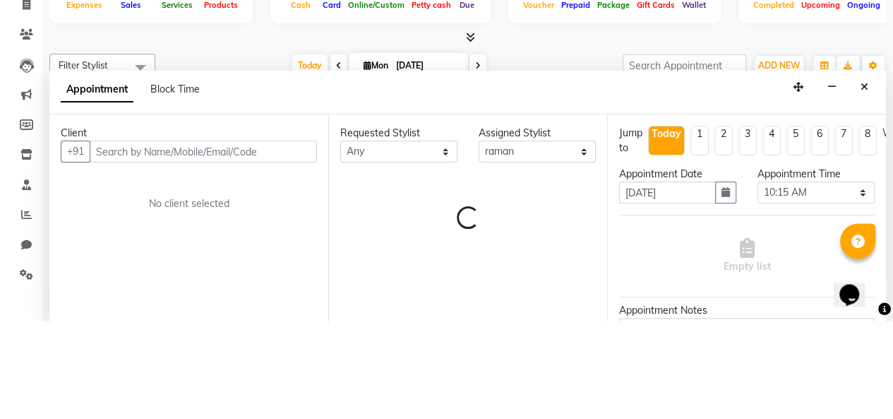
click at [864, 325] on div at bounding box center [857, 338] width 35 height 35
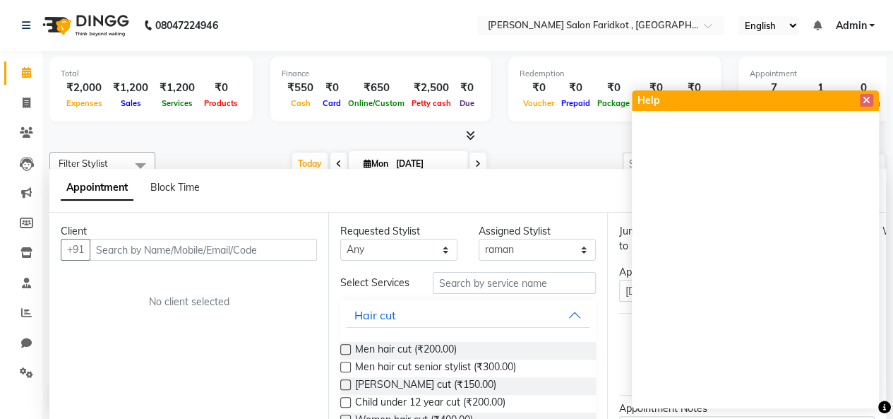
click at [868, 103] on icon at bounding box center [866, 100] width 8 height 10
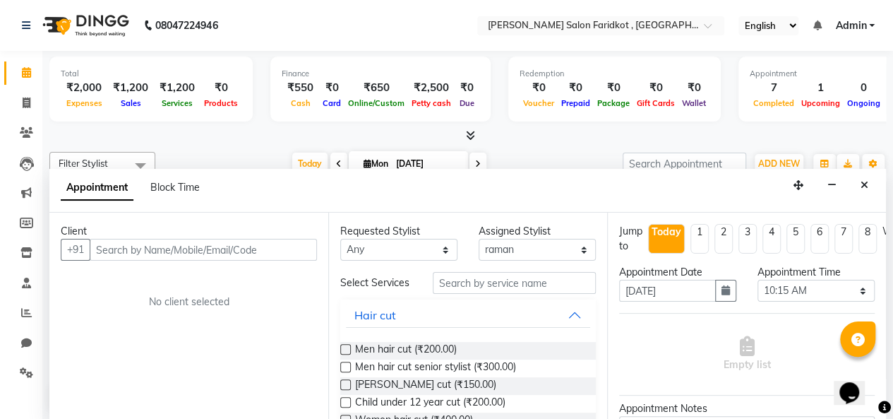
click at [865, 187] on icon "Close" at bounding box center [864, 185] width 8 height 10
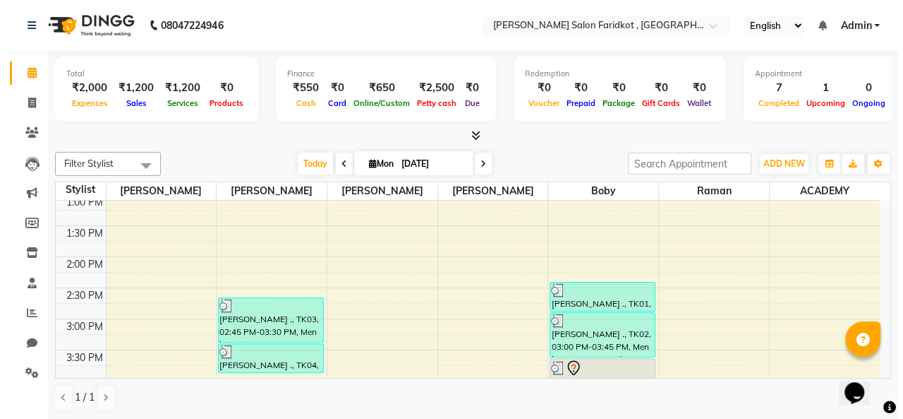
scroll to position [318, 0]
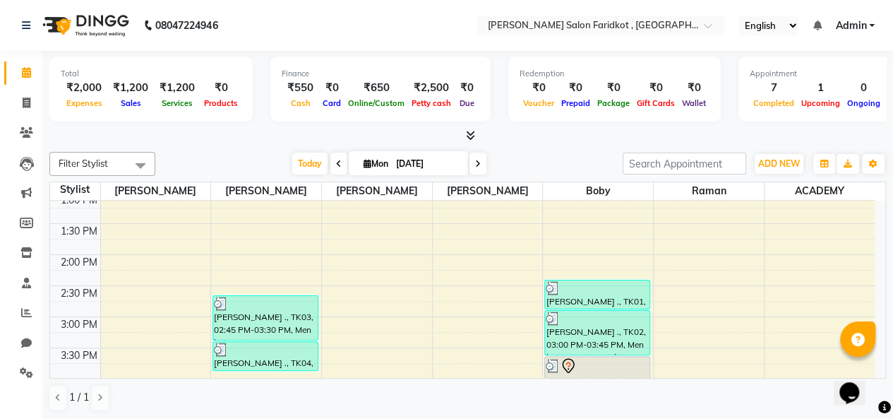
click at [613, 298] on div "[PERSON_NAME] ., TK01, 02:30 PM-03:00 PM, [PERSON_NAME] cut" at bounding box center [597, 294] width 104 height 28
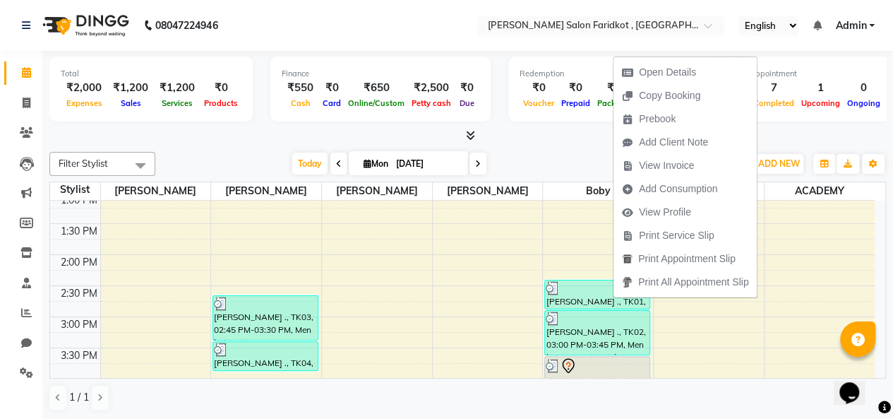
click at [675, 77] on span "Open Details" at bounding box center [667, 72] width 57 height 15
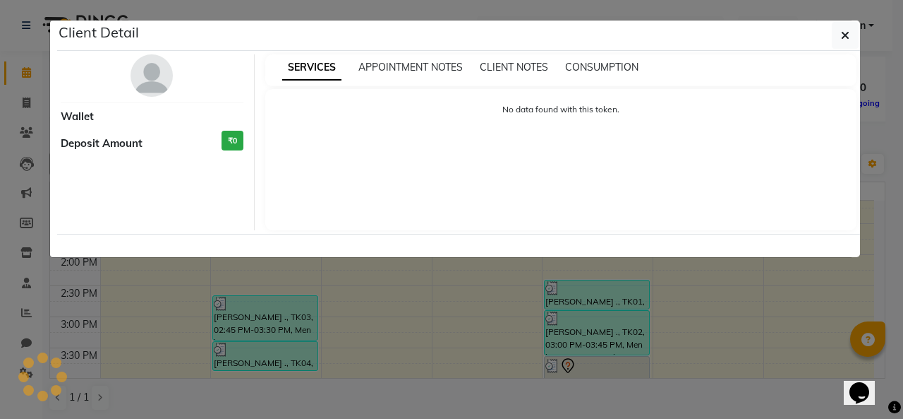
select select "3"
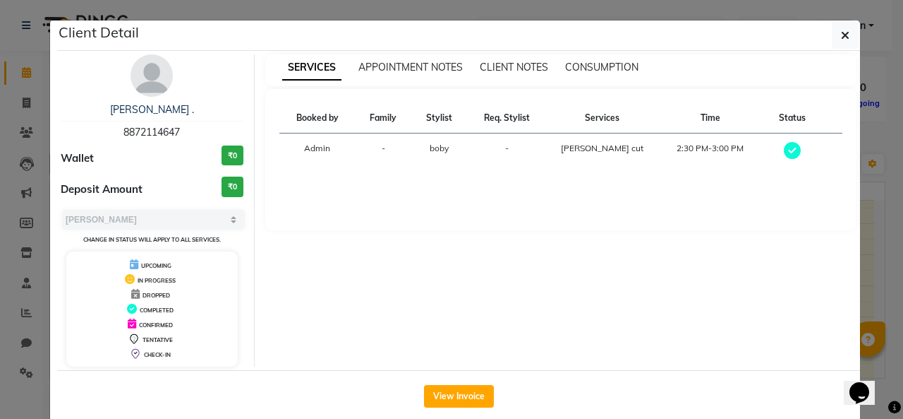
click at [28, 85] on ngb-modal-window "Client Detail diljaan . 8872114647 Wallet ₹0 Deposit Amount ₹0 Select MARK DONE…" at bounding box center [451, 209] width 903 height 419
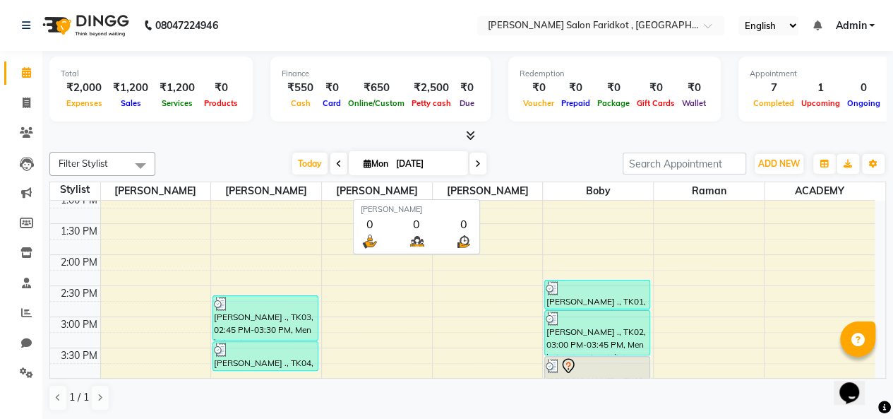
click at [184, 167] on div "Today Mon 01-09-2025" at bounding box center [388, 163] width 453 height 21
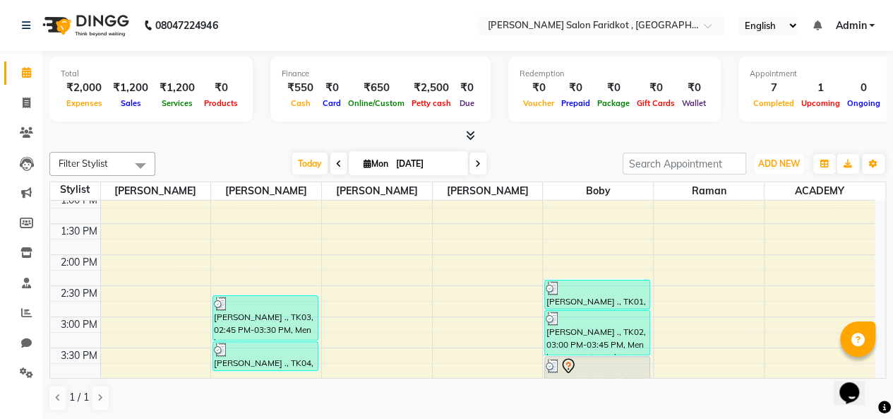
click at [785, 158] on span "ADD NEW" at bounding box center [779, 163] width 42 height 11
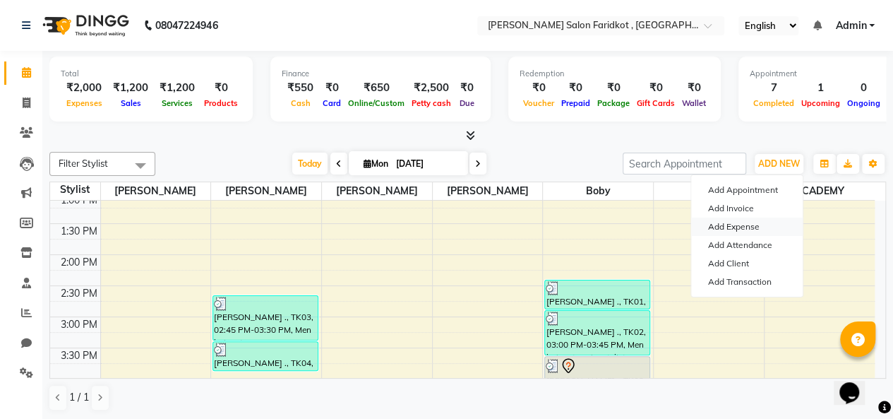
click at [738, 227] on link "Add Expense" at bounding box center [747, 226] width 112 height 18
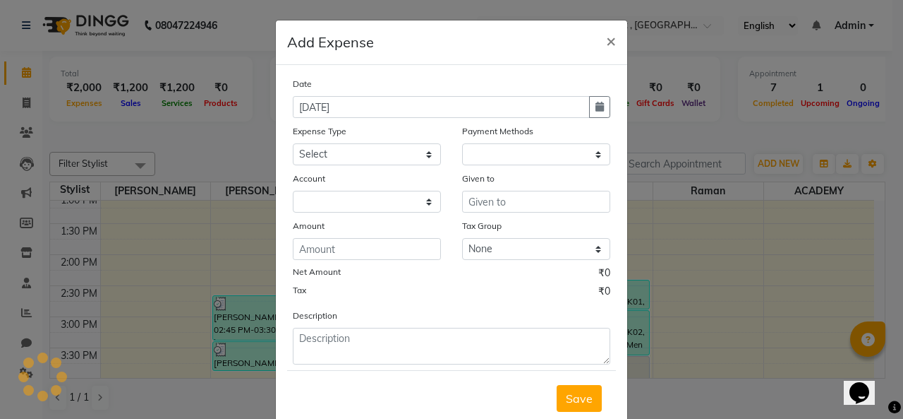
select select "1"
select select "8097"
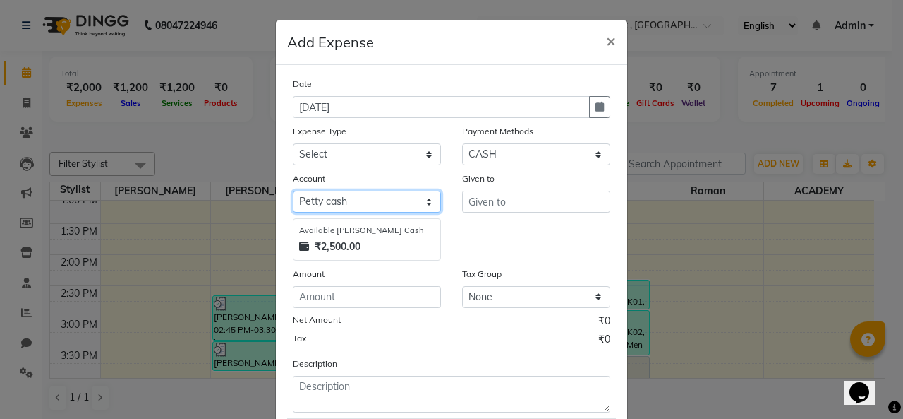
click at [312, 200] on select "Select Petty cash Default account" at bounding box center [367, 202] width 148 height 22
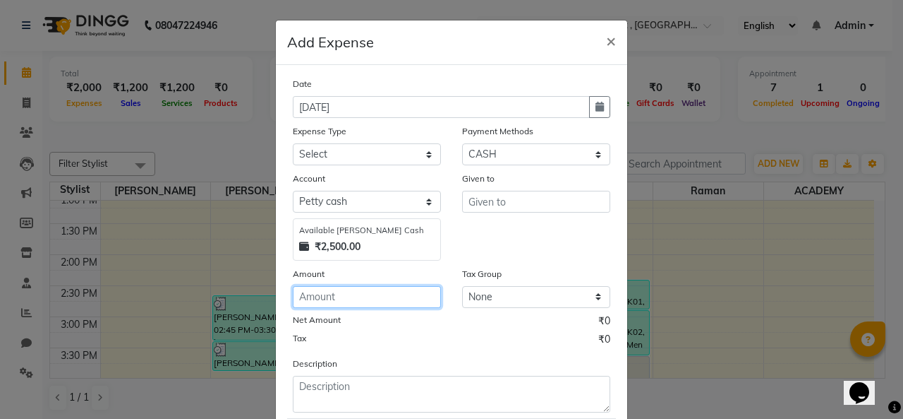
click at [315, 299] on input "number" at bounding box center [367, 297] width 148 height 22
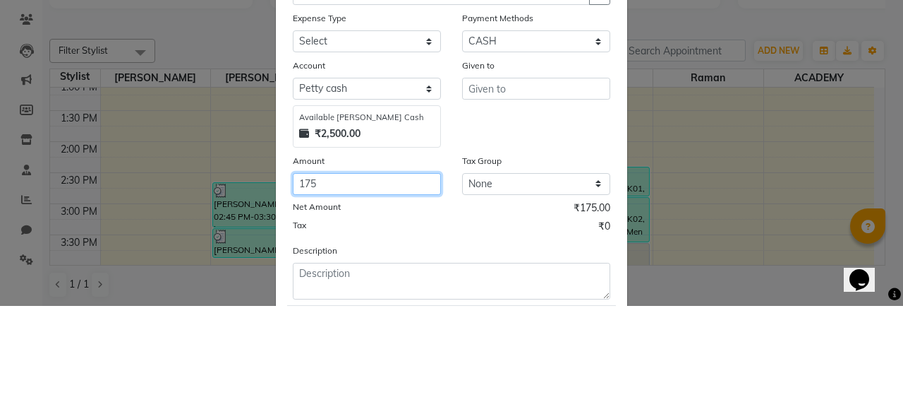
type input "175"
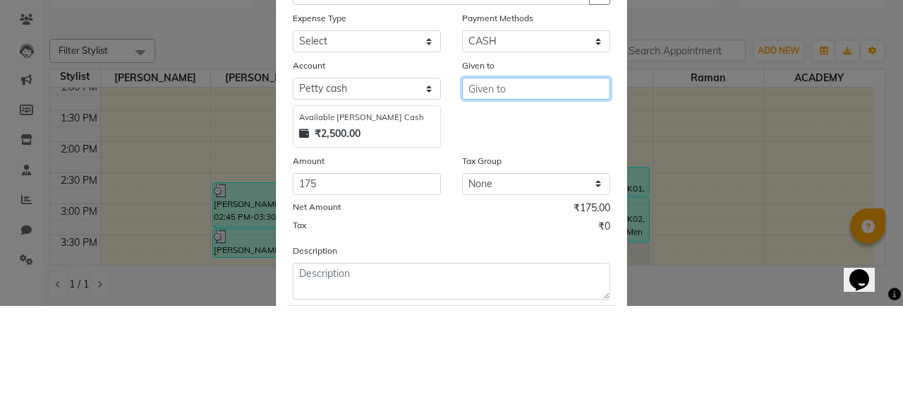
click at [534, 202] on input "text" at bounding box center [536, 202] width 148 height 22
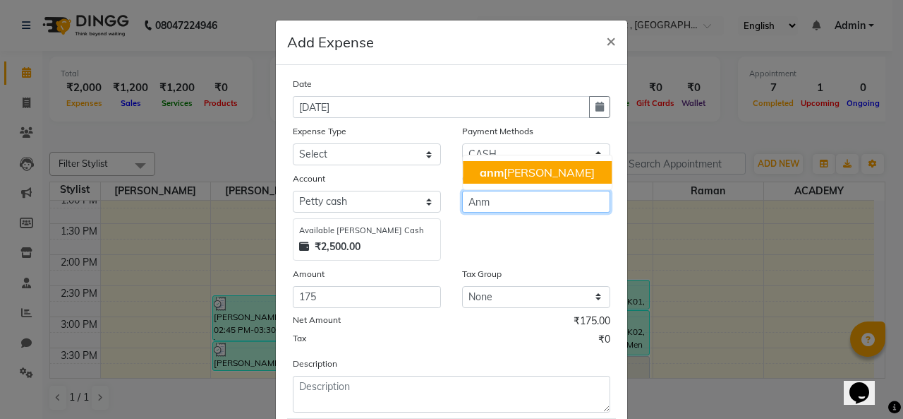
click at [521, 176] on ngb-highlight "anm ol dhillon" at bounding box center [537, 172] width 115 height 14
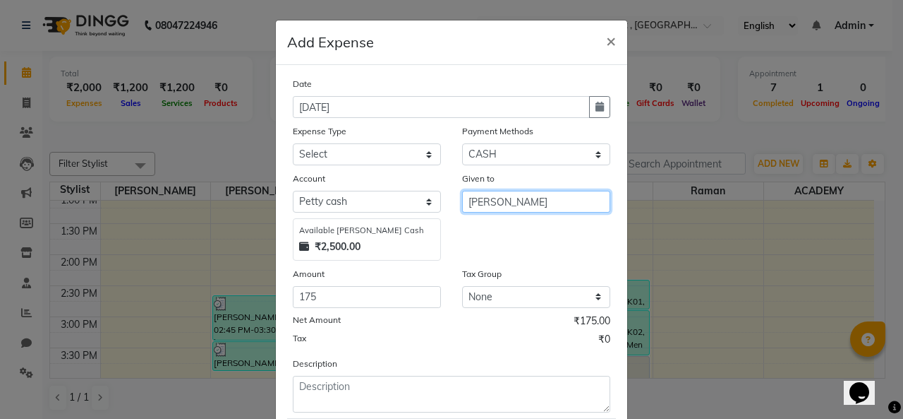
type input "[PERSON_NAME]"
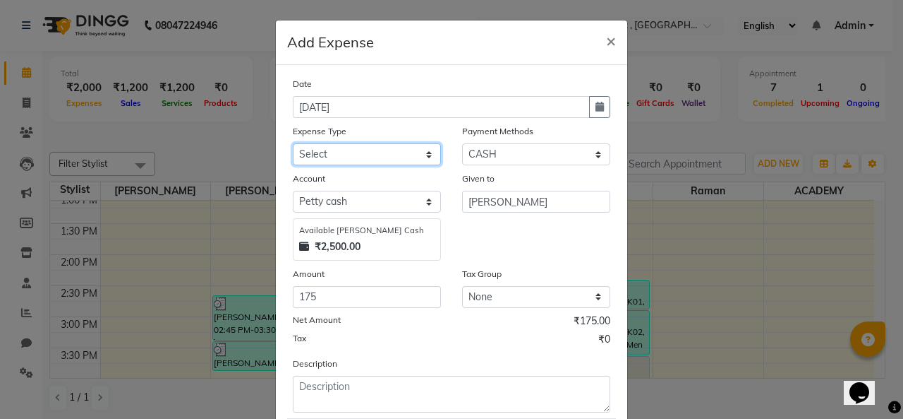
click at [394, 155] on select "Select Advance Salary Bank charges Car maintenance Cash transfer to bank Cash t…" at bounding box center [367, 154] width 148 height 22
select select "10"
click at [293, 143] on select "Select Advance Salary Bank charges Car maintenance Cash transfer to bank Cash t…" at bounding box center [367, 154] width 148 height 22
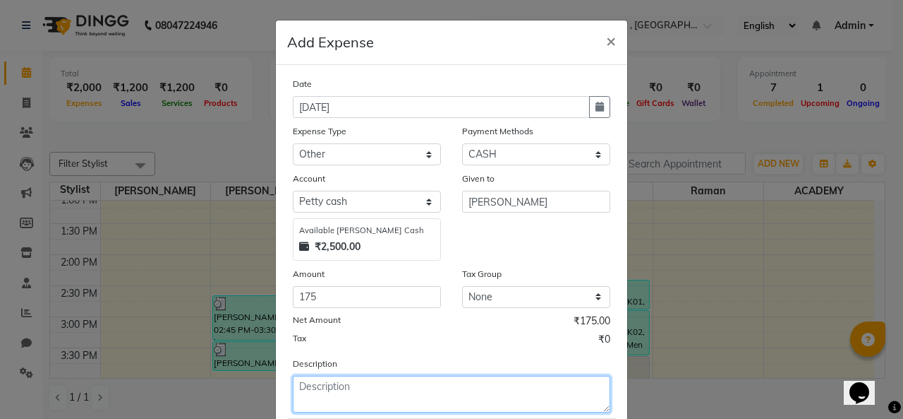
click at [428, 390] on textarea at bounding box center [452, 393] width 318 height 37
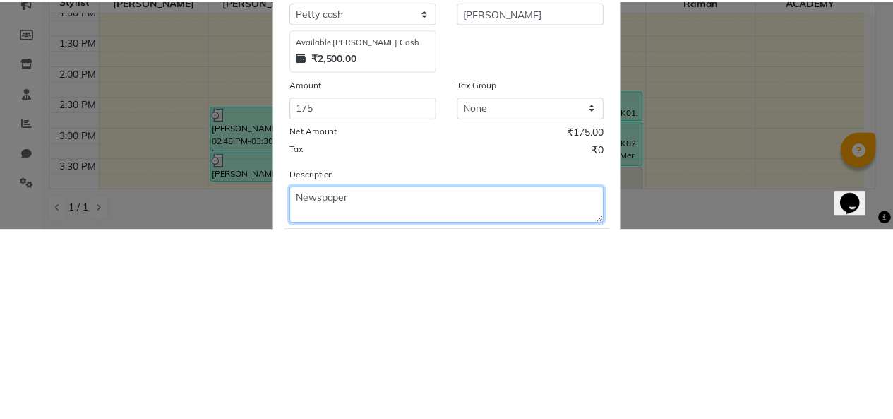
scroll to position [84, 0]
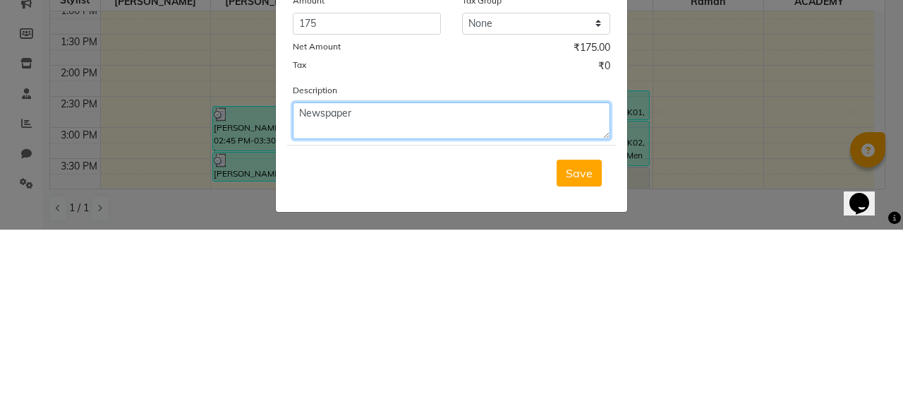
type textarea "Newspaper"
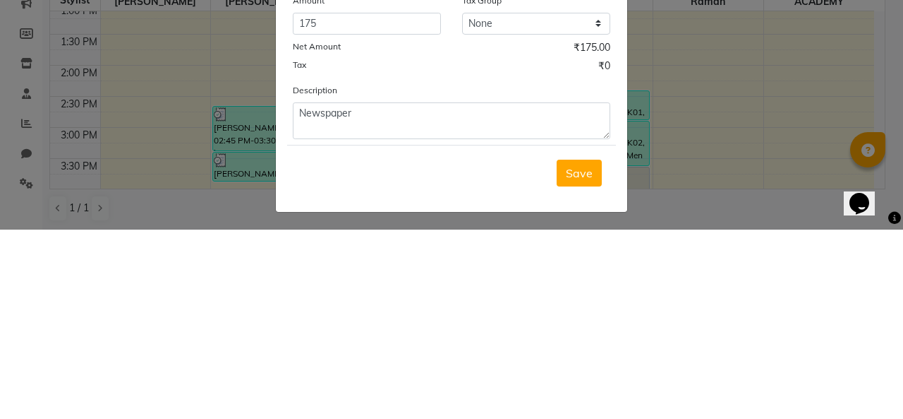
click at [575, 365] on span "Save" at bounding box center [579, 362] width 27 height 14
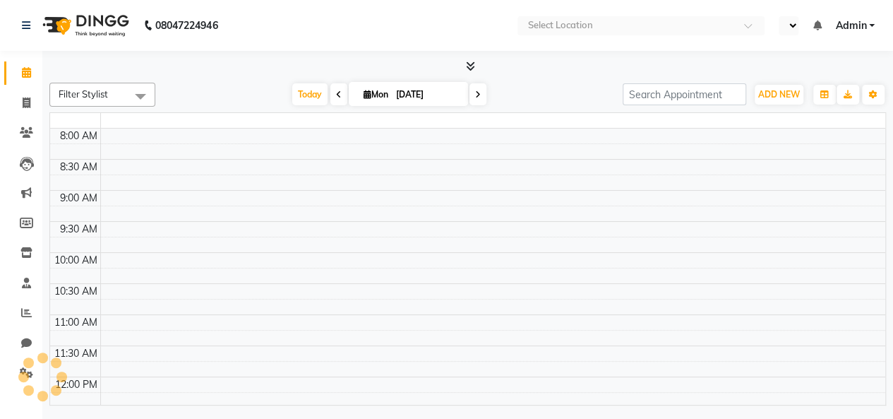
select select "en"
